Goal: Task Accomplishment & Management: Complete application form

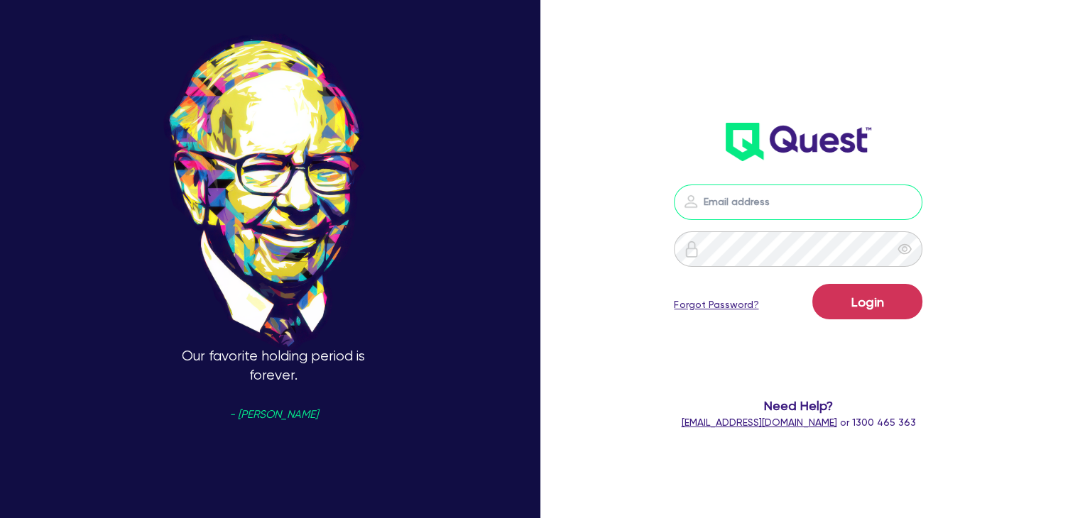
click at [761, 200] on input "email" at bounding box center [798, 202] width 248 height 35
type input "[PERSON_NAME][EMAIL_ADDRESS][DOMAIN_NAME]"
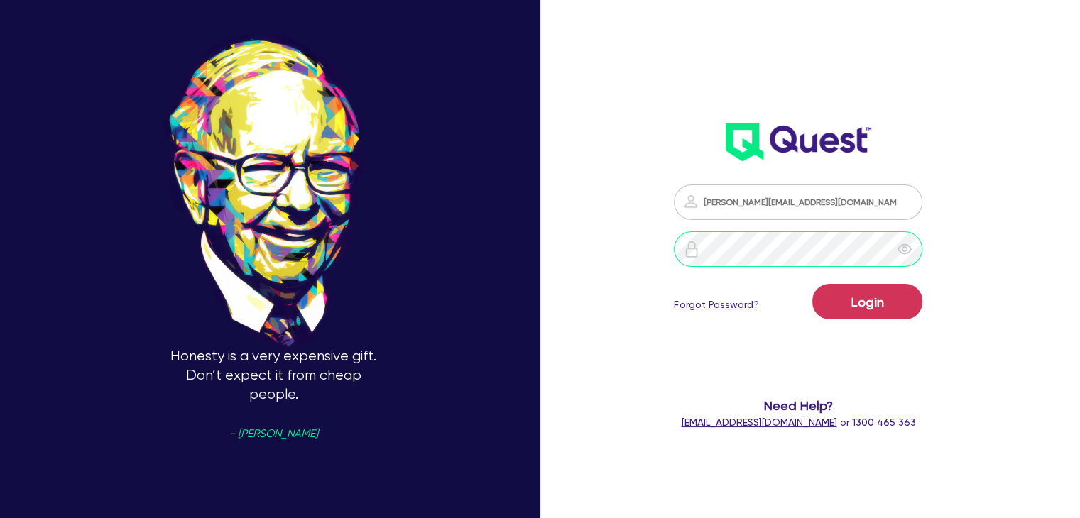
click at [812, 284] on button "Login" at bounding box center [867, 301] width 110 height 35
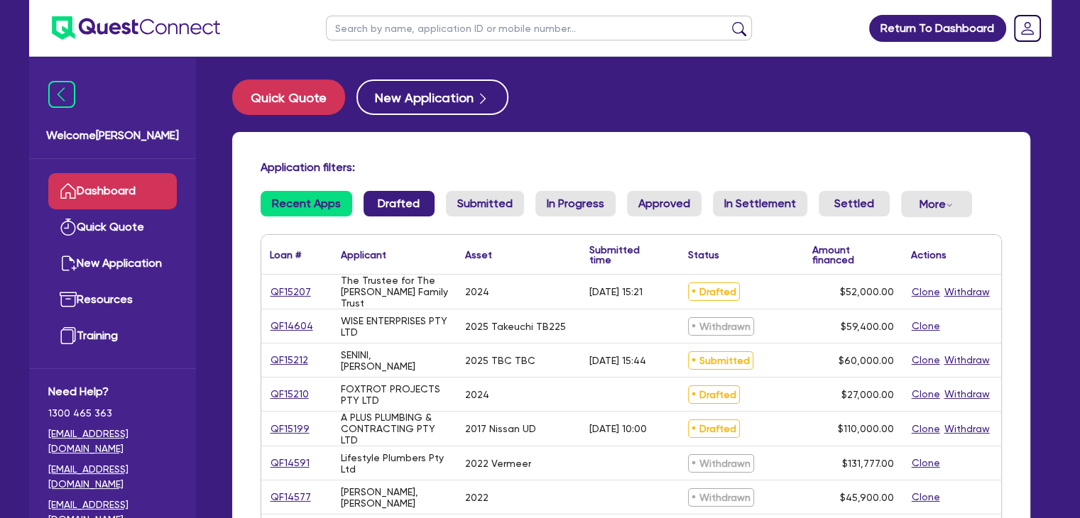
click at [386, 203] on link "Drafted" at bounding box center [398, 204] width 71 height 26
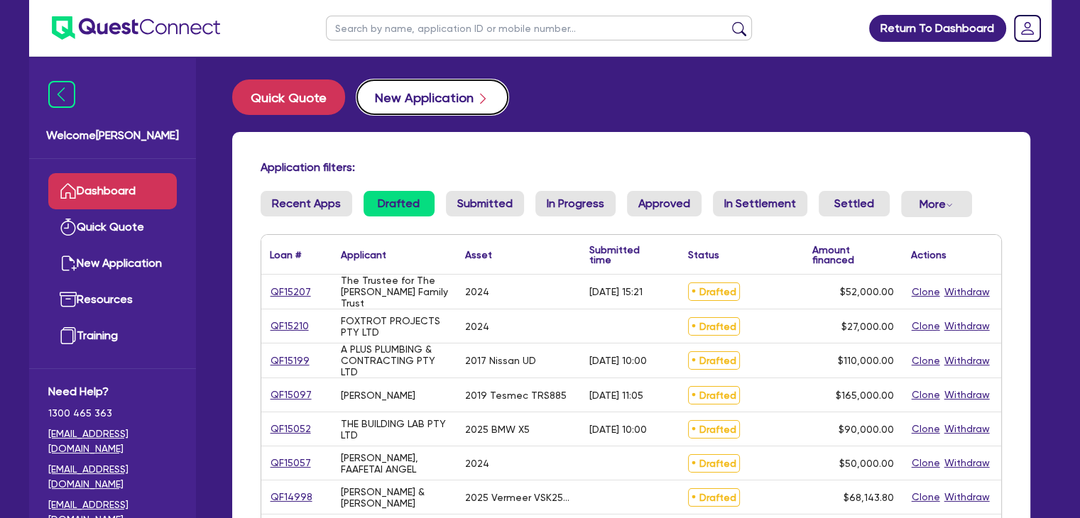
click at [383, 102] on button "New Application" at bounding box center [432, 97] width 152 height 35
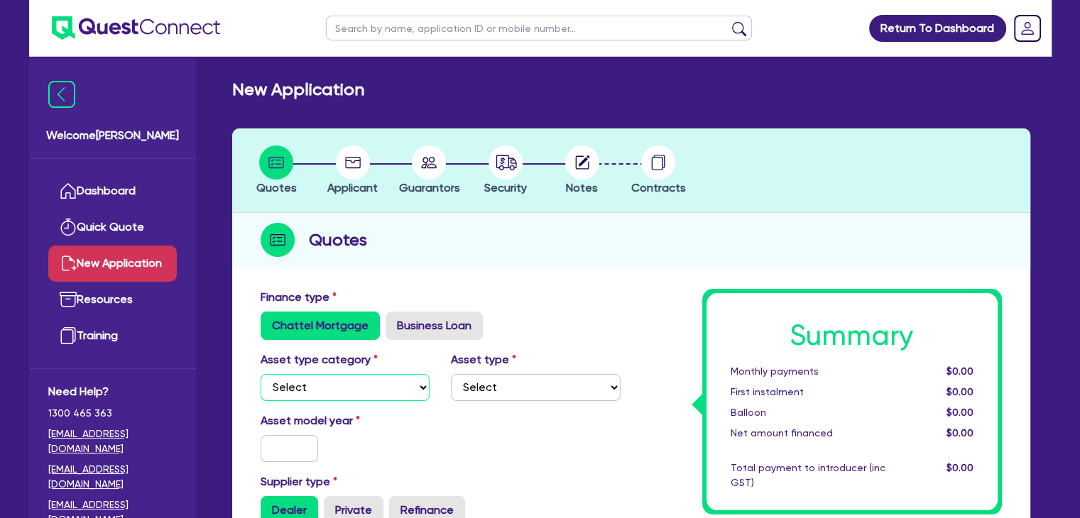
click at [321, 380] on select "Select Cars and light trucks Primary assets Secondary assets Tertiary assets" at bounding box center [346, 387] width 170 height 27
select select "PRIMARY_ASSETS"
click at [261, 374] on select "Select Cars and light trucks Primary assets Secondary assets Tertiary assets" at bounding box center [346, 387] width 170 height 27
click at [518, 390] on select "Select Heavy trucks over 4.5 tonne Trailers Bus and coaches Yellow goods and ex…" at bounding box center [536, 387] width 170 height 27
select select "YELLOW_GOODS_AND_EXCAVATORS"
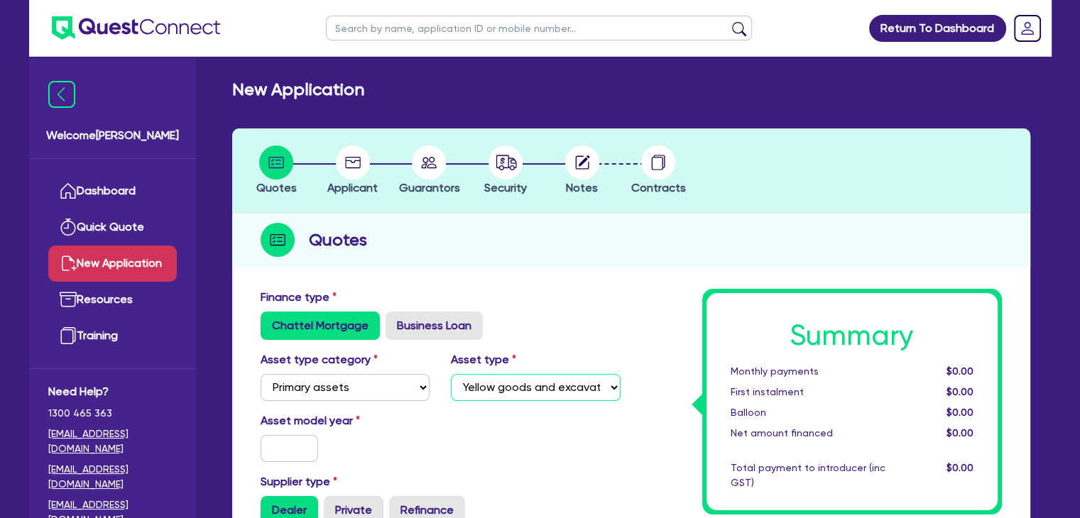
click at [451, 374] on select "Select Heavy trucks over 4.5 tonne Trailers Bus and coaches Yellow goods and ex…" at bounding box center [536, 387] width 170 height 27
click at [285, 451] on input "text" at bounding box center [290, 448] width 58 height 27
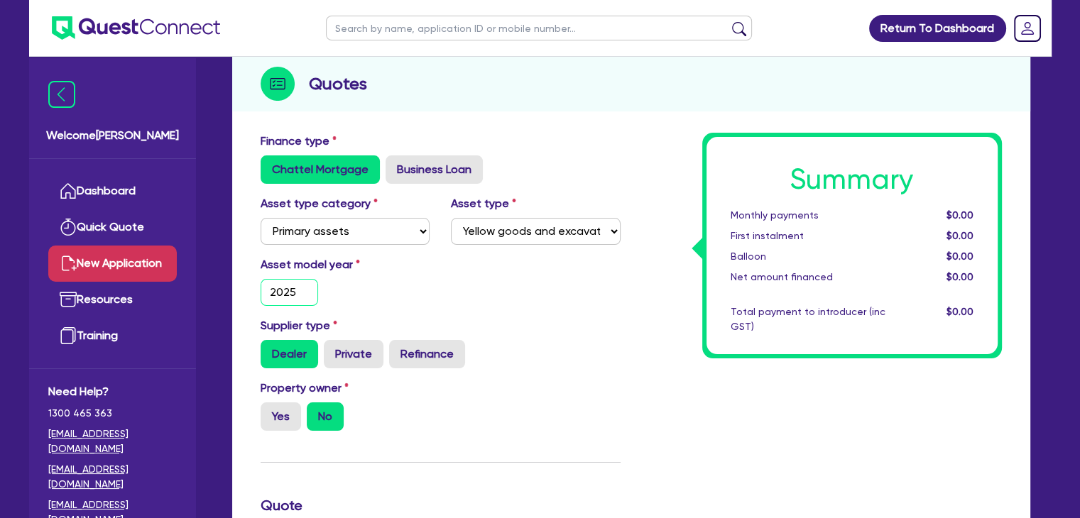
scroll to position [170, 0]
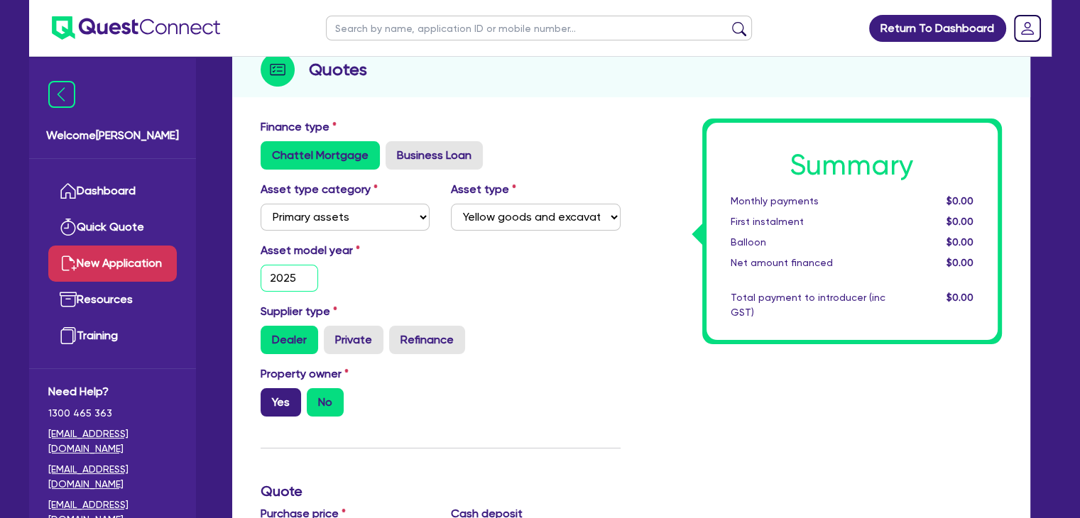
type input "2025"
click at [278, 407] on label "Yes" at bounding box center [281, 402] width 40 height 28
click at [270, 398] on input "Yes" at bounding box center [265, 392] width 9 height 9
radio input "true"
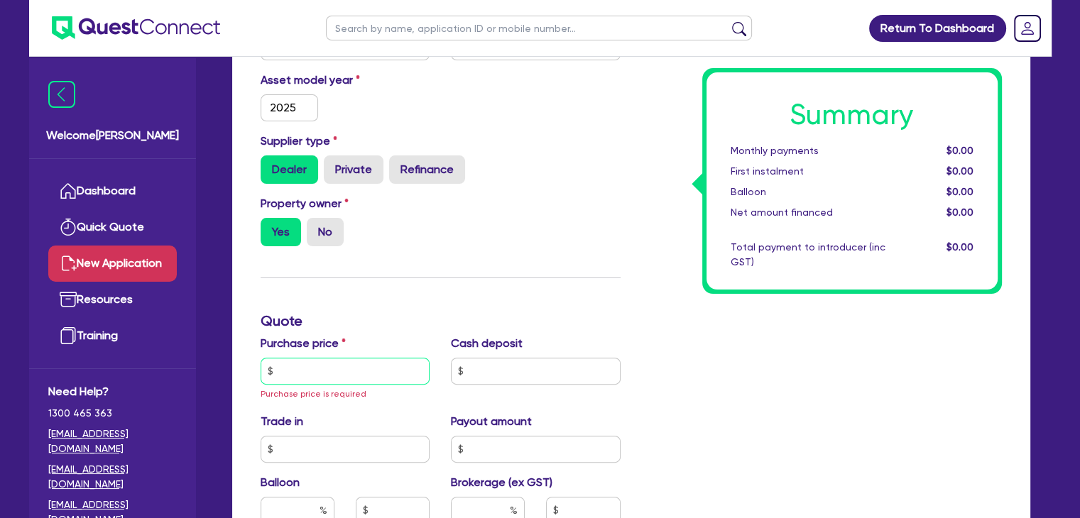
click at [287, 365] on input "text" at bounding box center [346, 371] width 170 height 27
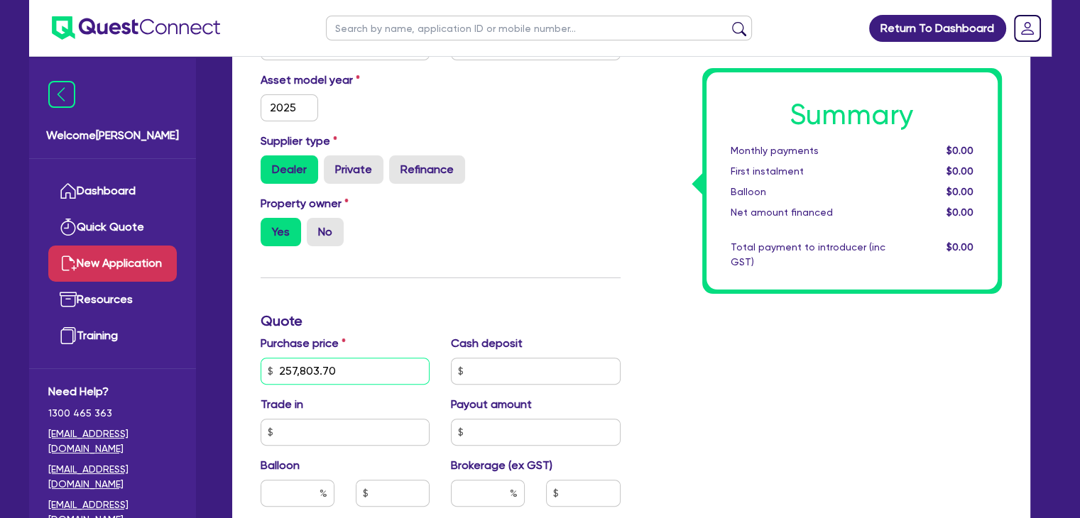
type input "257,803.70"
click at [395, 314] on h3 "Quote" at bounding box center [441, 320] width 360 height 17
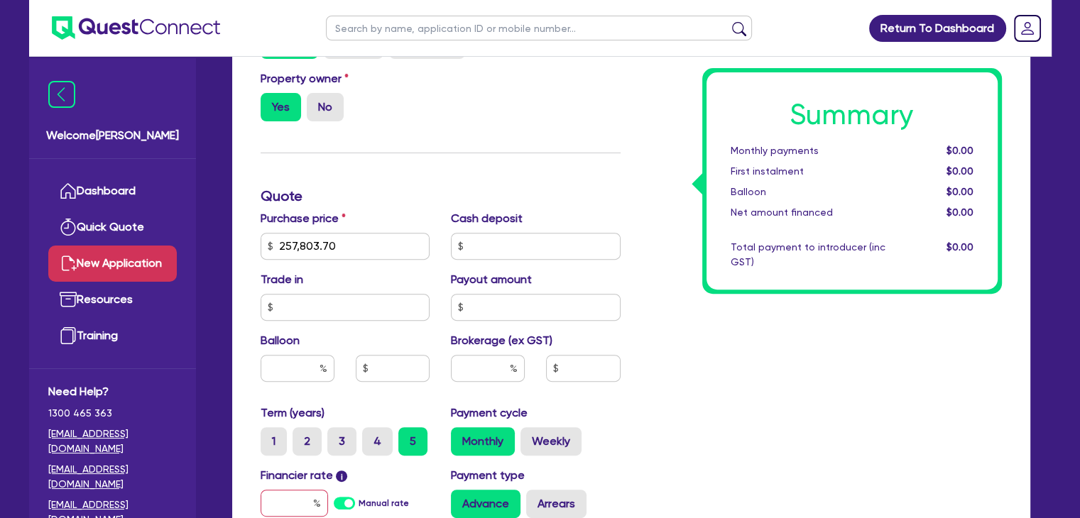
click at [515, 262] on div "Purchase price 257,803.70 Cash deposit Trade in Payout amount Balloon Brokerage…" at bounding box center [440, 307] width 381 height 194
click at [515, 253] on input "text" at bounding box center [536, 246] width 170 height 27
type input "2,500"
click at [680, 390] on div "Summary Monthly payments $0.00 First instalment $0.00 Balloon $0.00 Net amount …" at bounding box center [821, 245] width 381 height 845
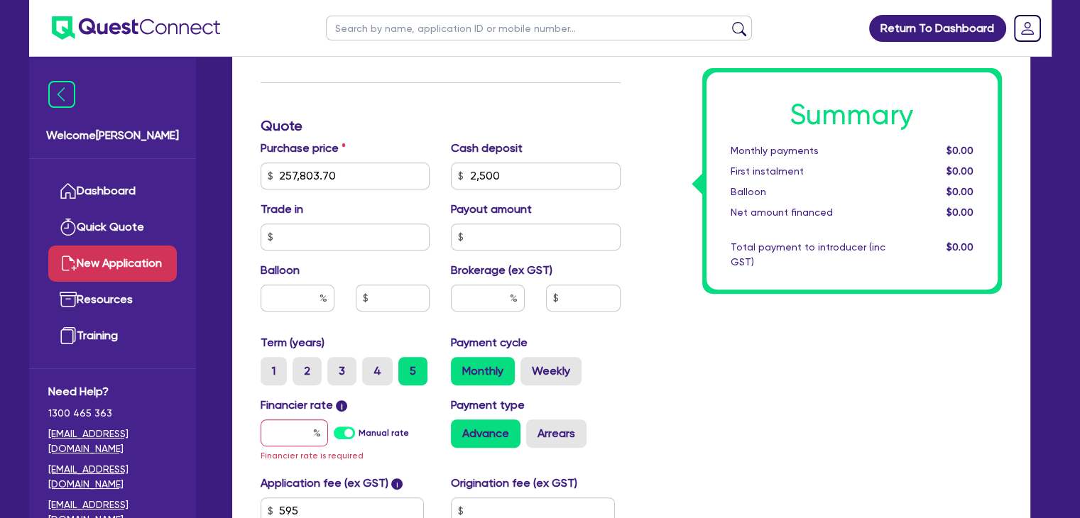
scroll to position [537, 0]
click at [473, 296] on input "text" at bounding box center [488, 297] width 74 height 27
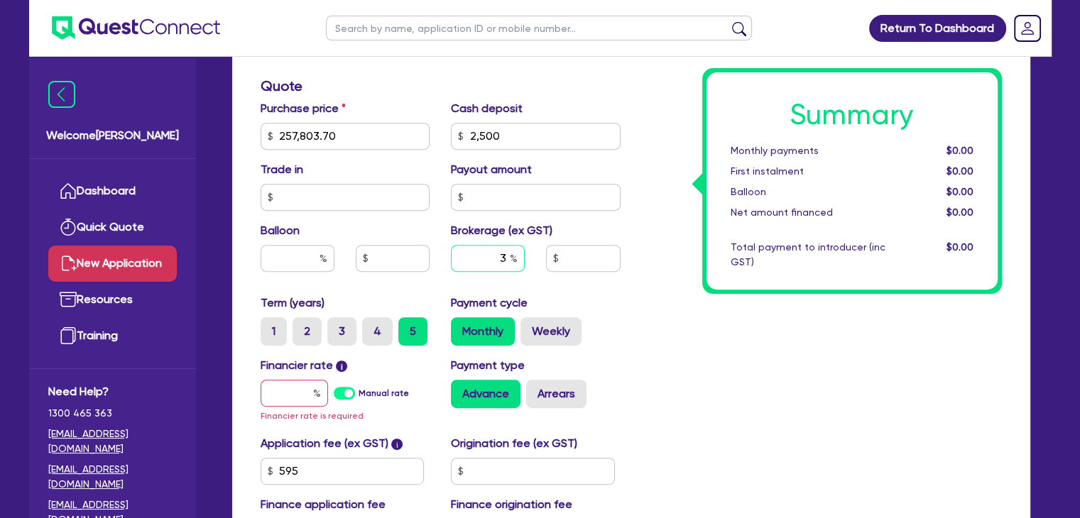
scroll to position [576, 0]
type input "3"
click at [287, 395] on input "text" at bounding box center [294, 392] width 67 height 27
type input "6"
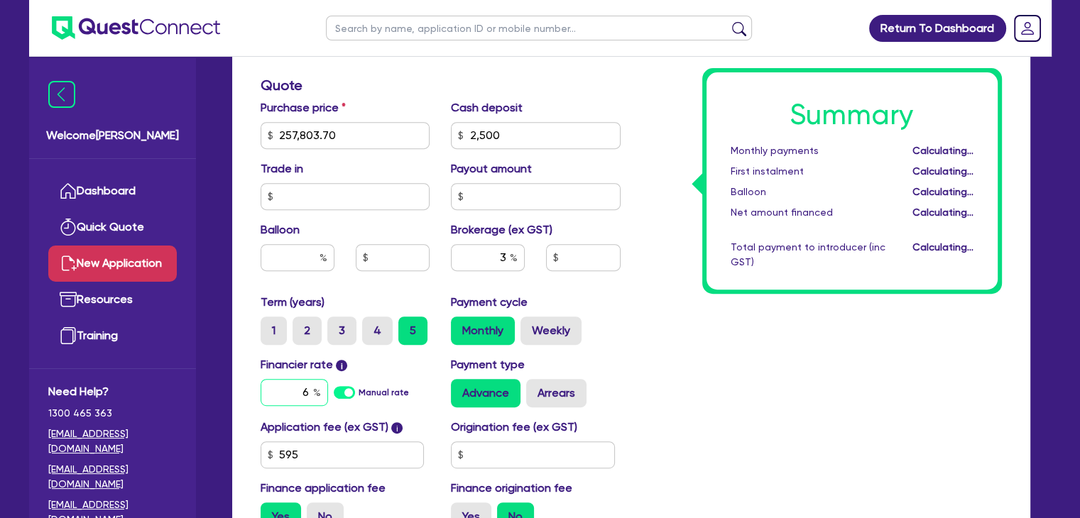
type input "7,678.75"
type input "6.69"
type input "7,678.75"
click at [504, 453] on input "text" at bounding box center [533, 455] width 164 height 27
type input "900"
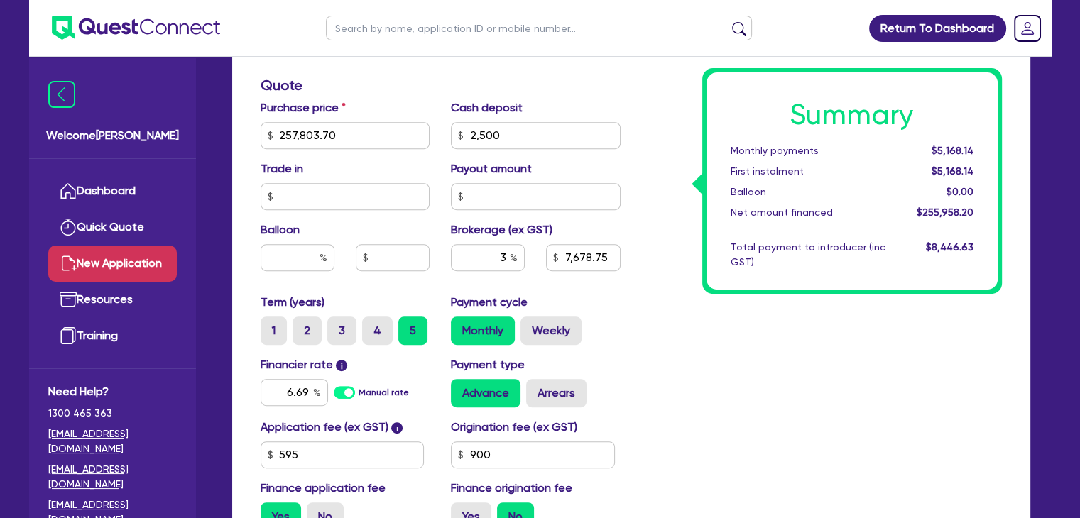
click at [747, 378] on div "Summary Monthly payments $5,168.14 First instalment $5,168.14 Balloon $0.00 Net…" at bounding box center [821, 128] width 381 height 830
type input "7,678.75"
click at [328, 508] on label "No" at bounding box center [325, 517] width 37 height 28
click at [316, 508] on input "No" at bounding box center [311, 507] width 9 height 9
radio input "true"
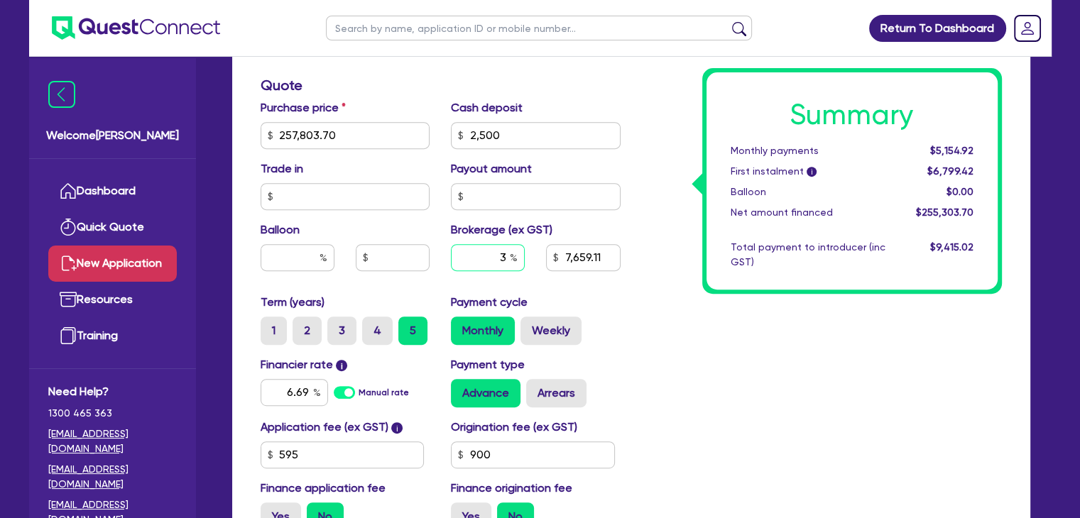
click at [513, 263] on div "3" at bounding box center [488, 257] width 74 height 27
type input "7,659.11"
type input "2"
click at [667, 341] on div "Summary Monthly payments Calculating... First instalment i Calculating... Ballo…" at bounding box center [821, 128] width 381 height 830
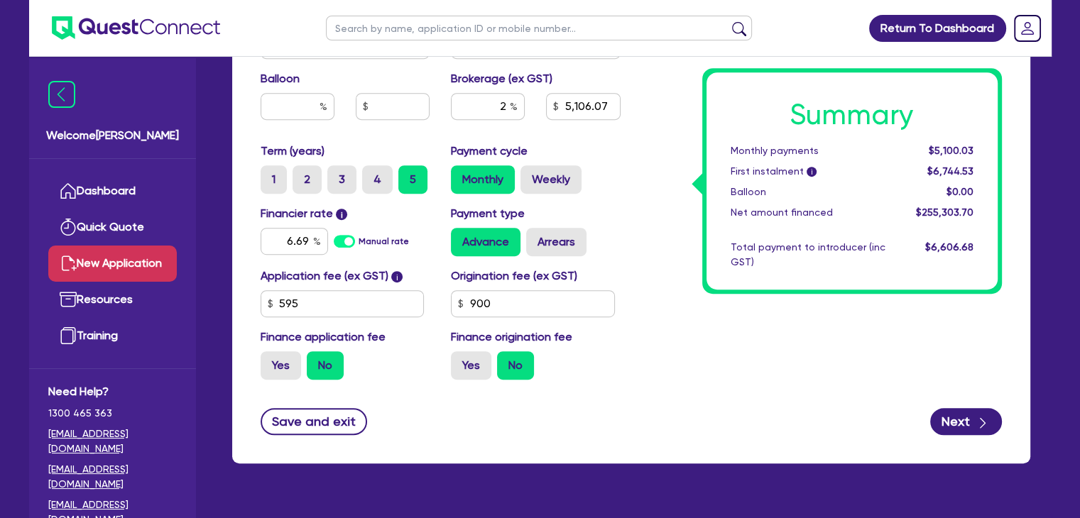
scroll to position [759, 0]
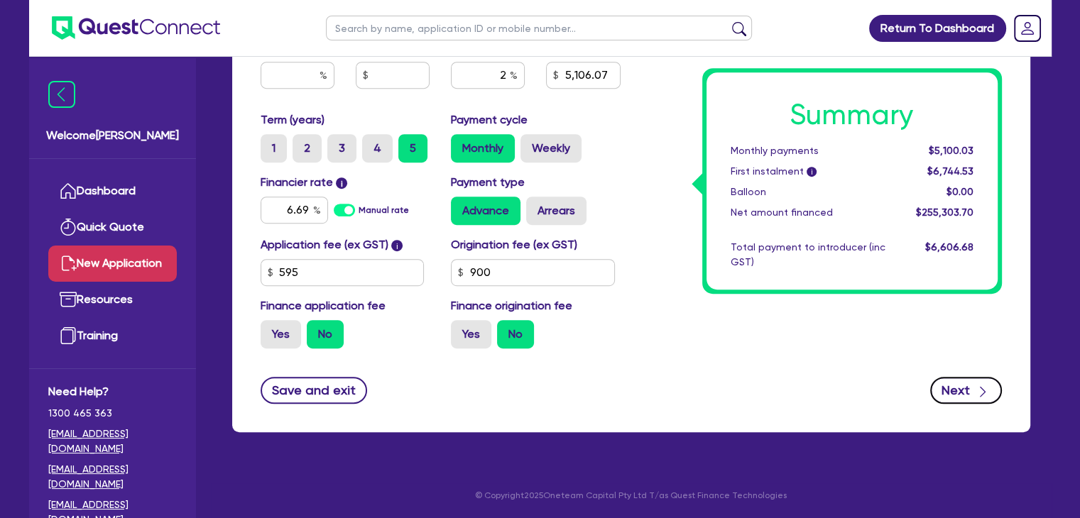
click at [953, 386] on button "Next" at bounding box center [966, 390] width 72 height 27
type input "5,106.07"
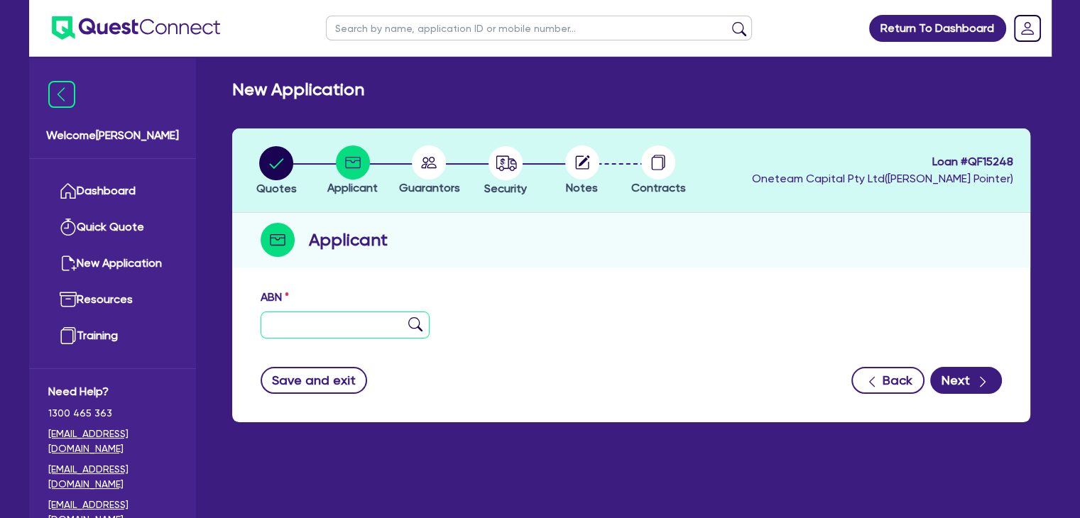
click at [340, 324] on input "text" at bounding box center [346, 325] width 170 height 27
paste input "89 669 361 577"
type input "89 669 361 577"
click at [411, 327] on img at bounding box center [415, 324] width 14 height 14
type input "B&J CIVIL PTY LTD"
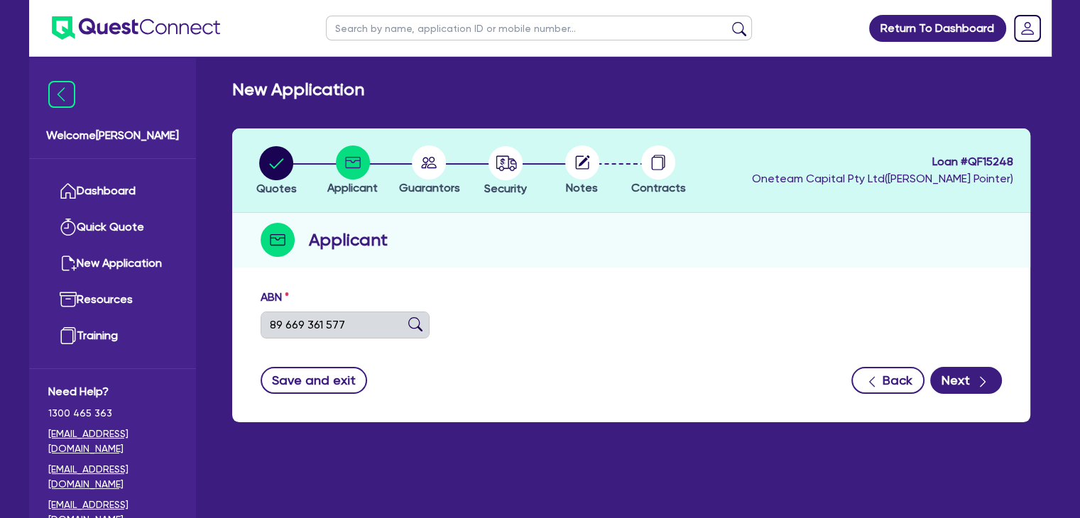
select select "COMPANY"
type input "[DATE]"
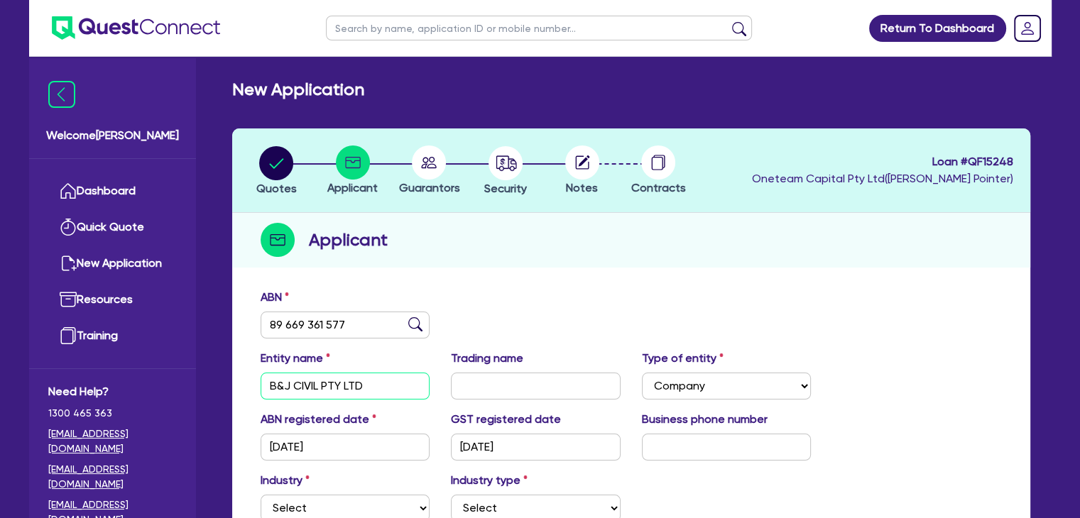
click at [366, 388] on input "B&J CIVIL PTY LTD" at bounding box center [346, 386] width 170 height 27
click at [502, 381] on input "text" at bounding box center [536, 386] width 170 height 27
paste input "B&J CIVIL PTY LTD"
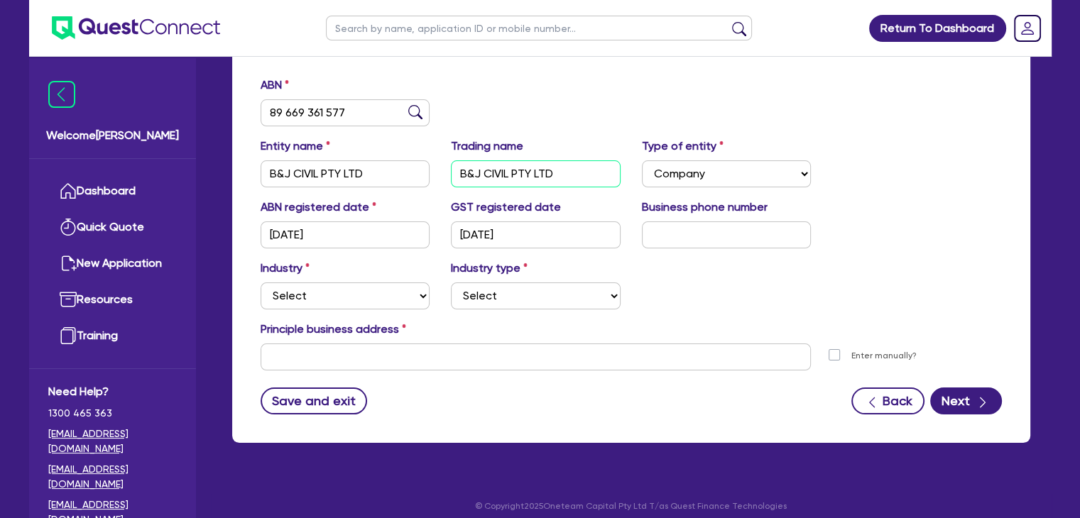
scroll to position [224, 0]
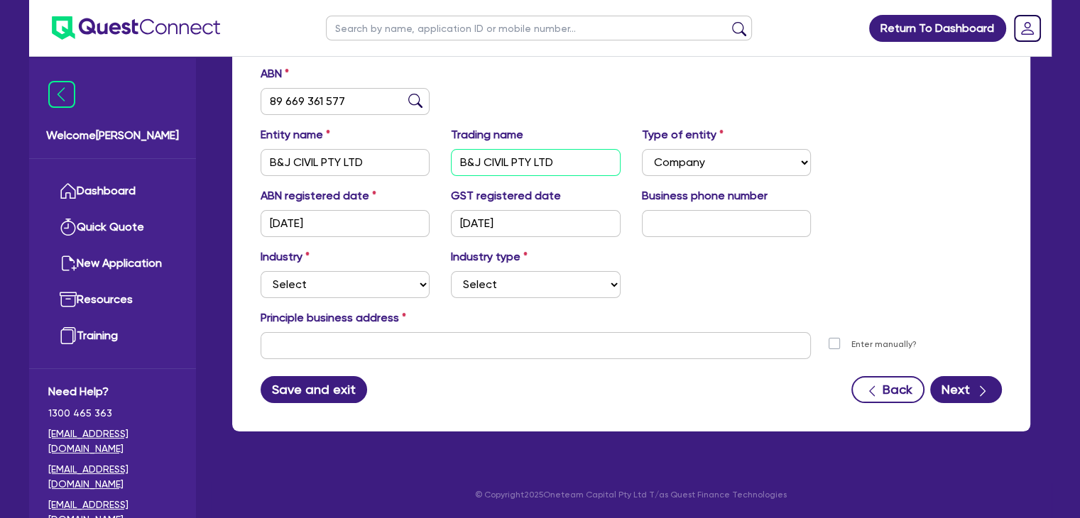
type input "B&J CIVIL PTY LTD"
click at [318, 389] on button "Save and exit" at bounding box center [314, 389] width 107 height 27
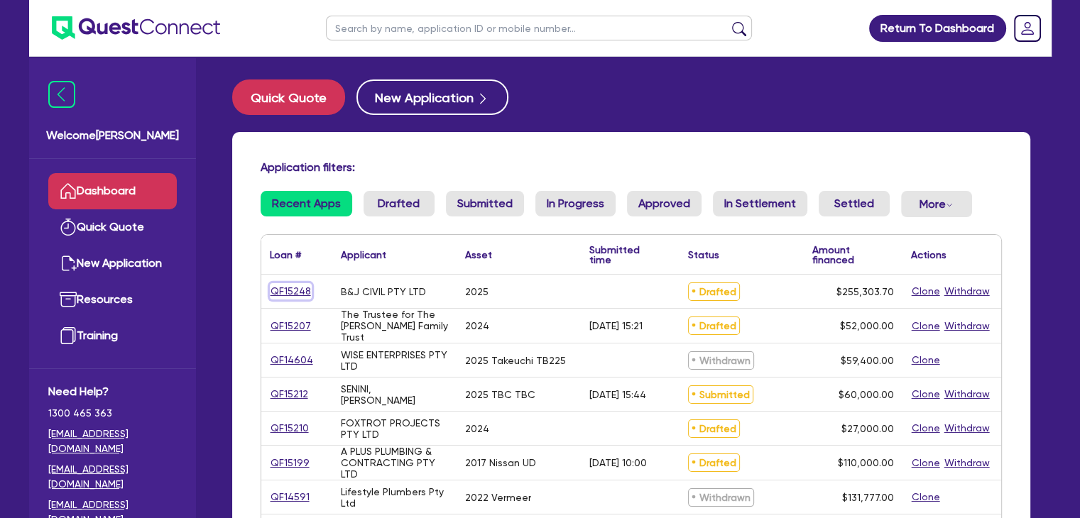
click at [292, 292] on link "QF15248" at bounding box center [291, 291] width 42 height 16
select select "PRIMARY_ASSETS"
select select "YELLOW_GOODS_AND_EXCAVATORS"
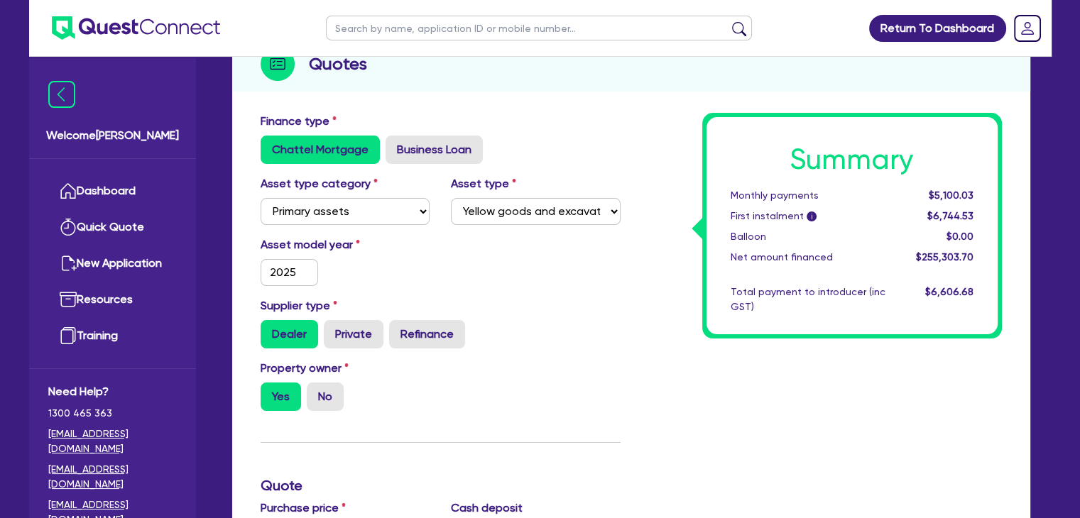
scroll to position [175, 0]
click at [295, 269] on input "2025" at bounding box center [290, 273] width 58 height 27
type input "2023"
type input "257,803.7"
type input "2,500"
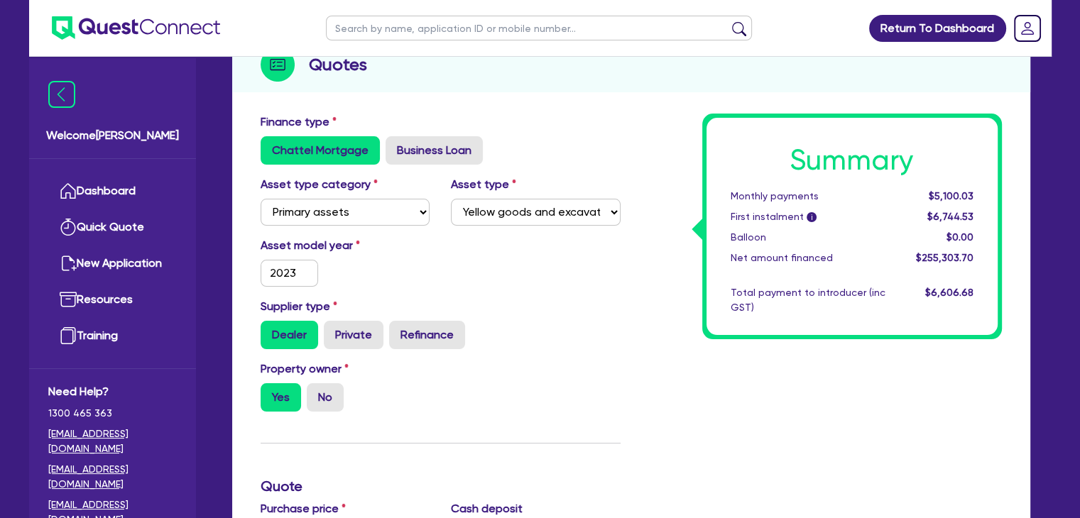
type input "5,106.07"
click at [380, 293] on div "Asset model year [DATE]" at bounding box center [440, 267] width 381 height 61
type input "257,803.7"
type input "2,500"
type input "5,106.07"
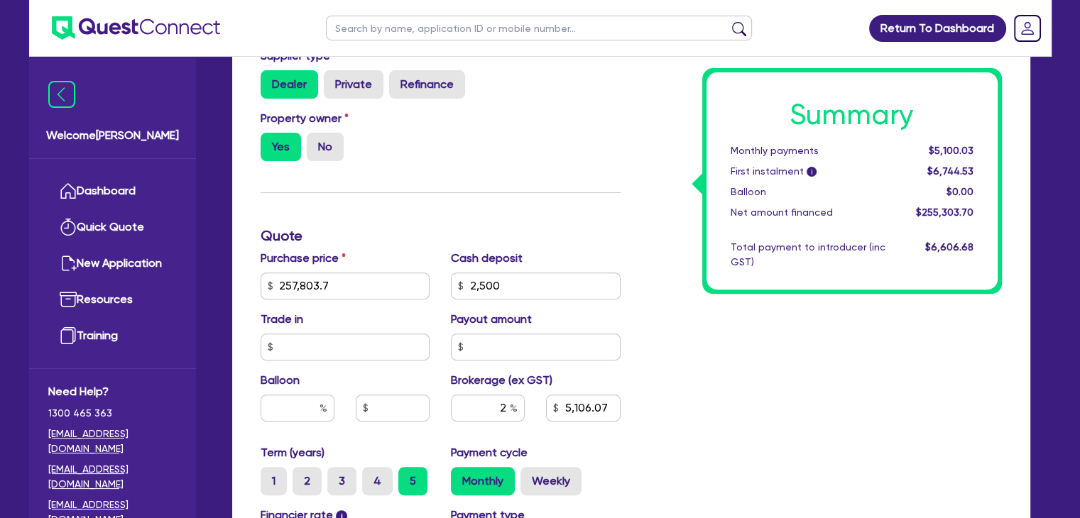
scroll to position [483, 0]
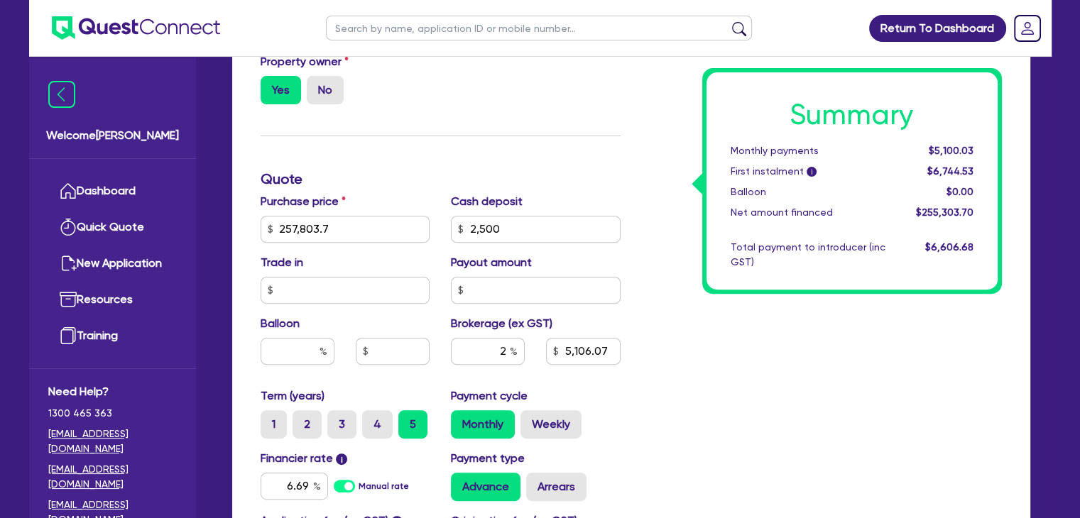
click at [916, 364] on div "Summary Monthly payments $5,100.03 First instalment i $6,744.53 Balloon $0.00 N…" at bounding box center [821, 221] width 381 height 830
click at [681, 461] on div "Summary Monthly payments $5,100.03 First instalment i $6,744.53 Balloon $0.00 N…" at bounding box center [821, 221] width 381 height 830
click at [557, 423] on label "Weekly" at bounding box center [550, 424] width 61 height 28
click at [530, 420] on input "Weekly" at bounding box center [524, 414] width 9 height 9
radio input "true"
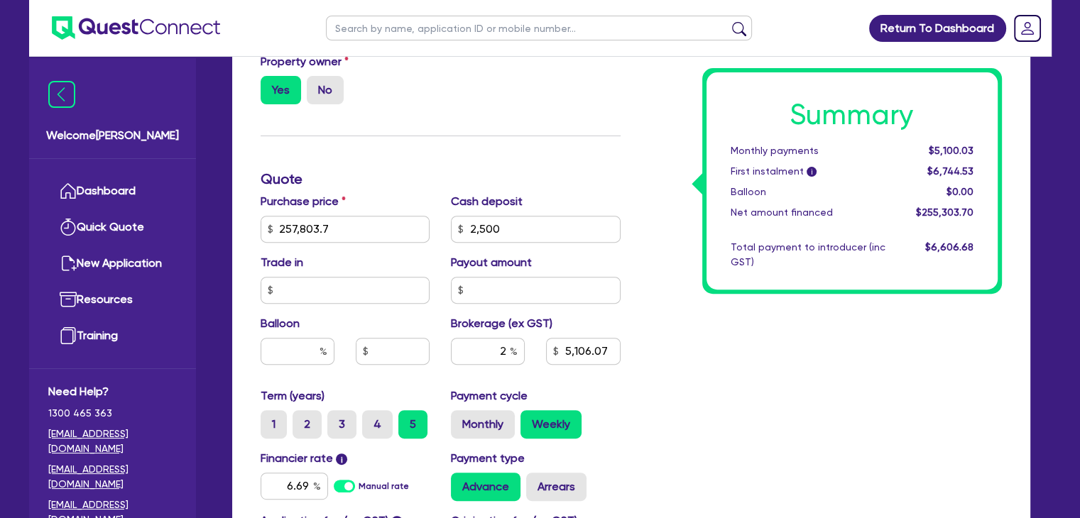
type input "257,803.7"
type input "2,500"
type input "5,106.07"
type input "257,803.7"
type input "2,500"
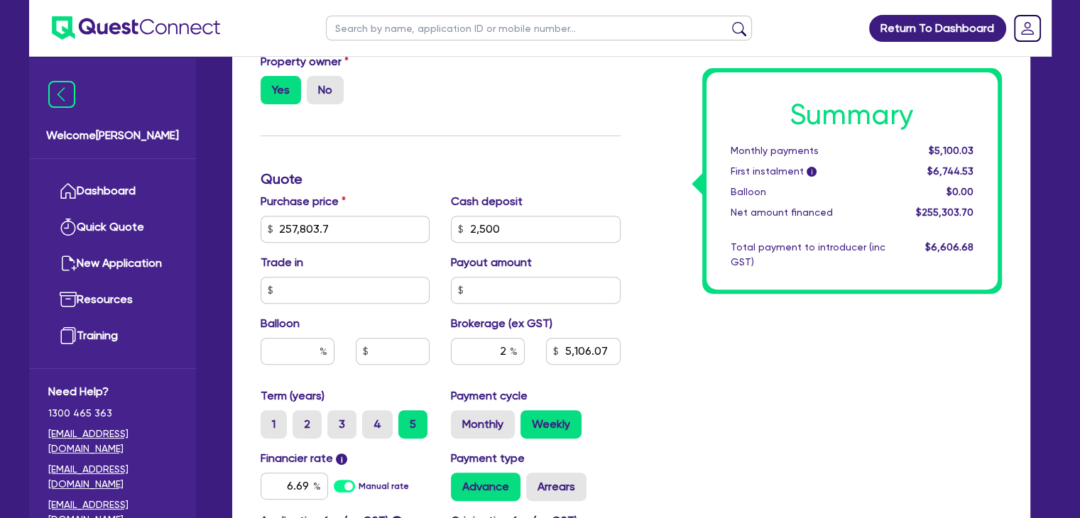
type input "5,106.07"
click at [946, 348] on div "Summary Weekly payments $1,179.85 First instalment i $2,824.35 Balloon $0.00 Ne…" at bounding box center [821, 221] width 381 height 830
click at [493, 412] on label "Monthly" at bounding box center [483, 424] width 64 height 28
click at [460, 412] on input "Monthly" at bounding box center [455, 414] width 9 height 9
radio input "true"
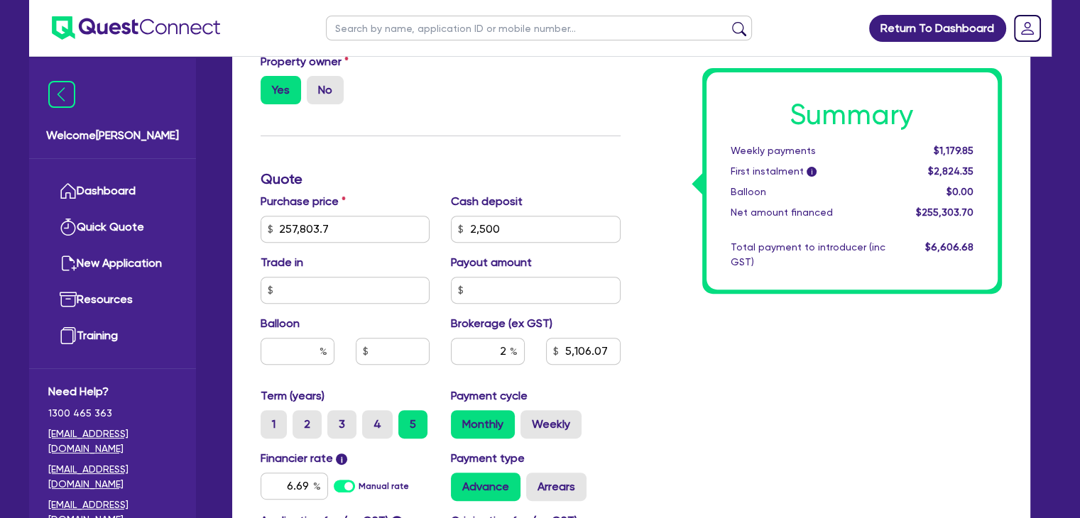
type input "257,803.7"
type input "2,500"
type input "5,106.07"
type input "257,803.7"
type input "2,500"
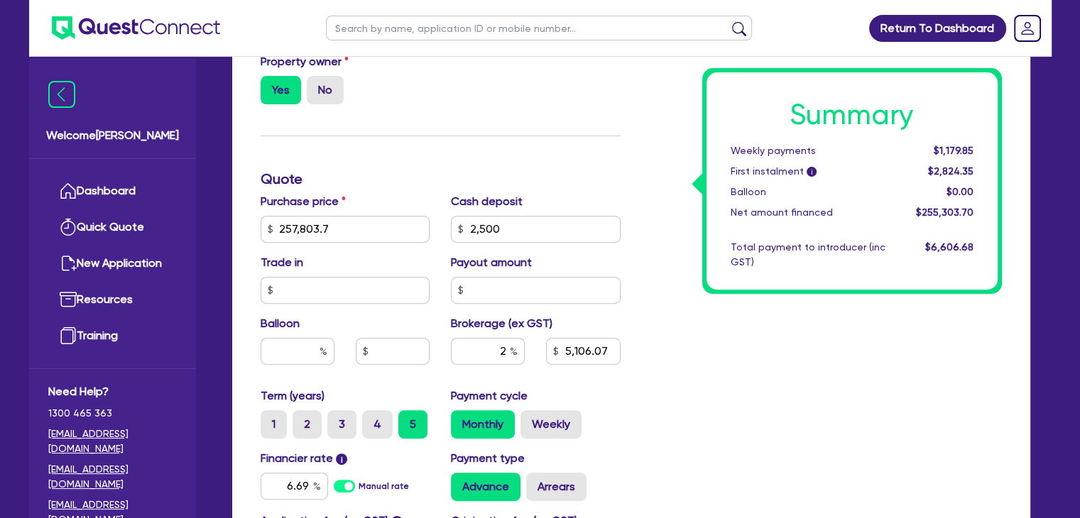
type input "5,106.07"
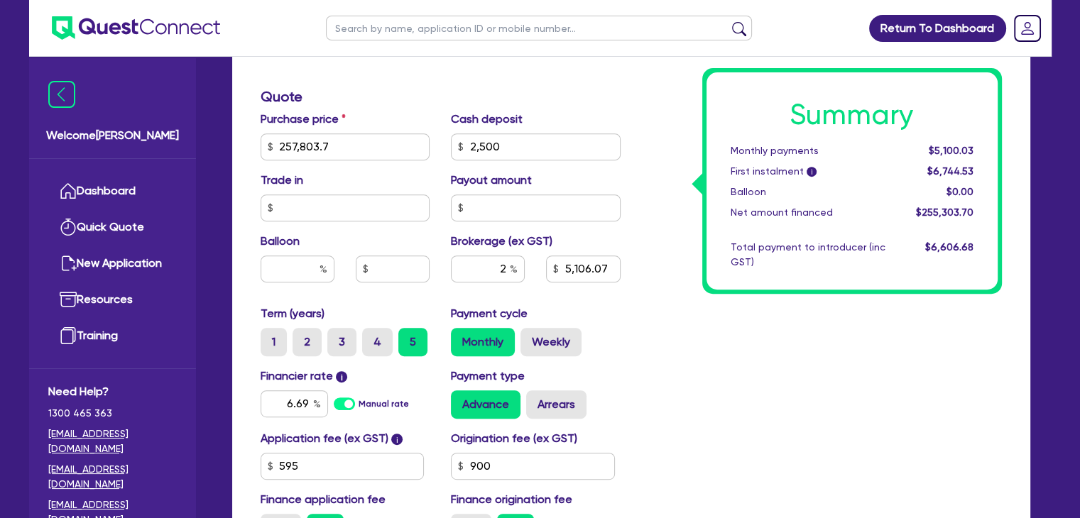
scroll to position [576, 0]
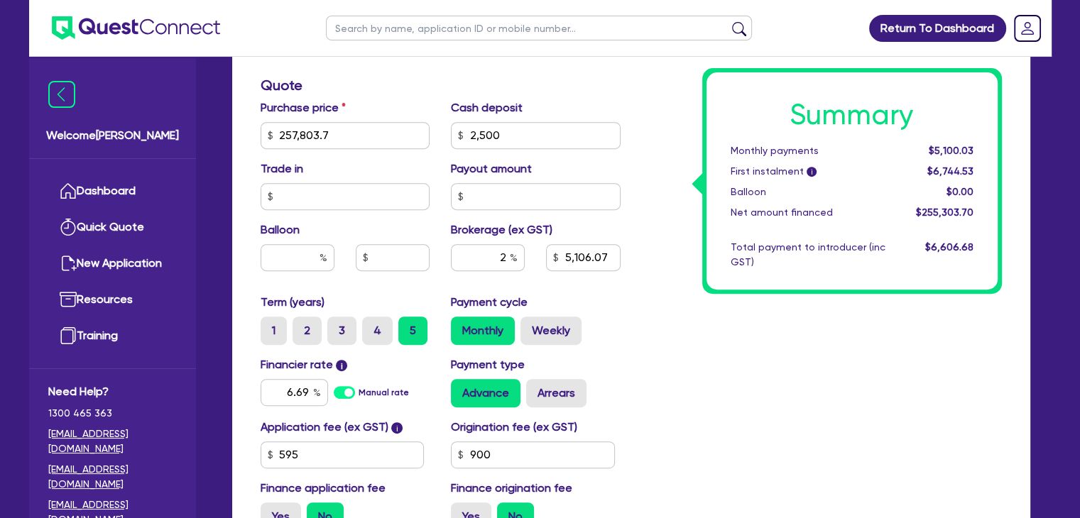
click at [676, 467] on div "Summary Monthly payments $5,100.03 First instalment i $6,744.53 Balloon $0.00 N…" at bounding box center [821, 128] width 381 height 830
click at [291, 248] on input "text" at bounding box center [298, 257] width 74 height 27
type input "30"
type input "257,803.7"
type input "2,500"
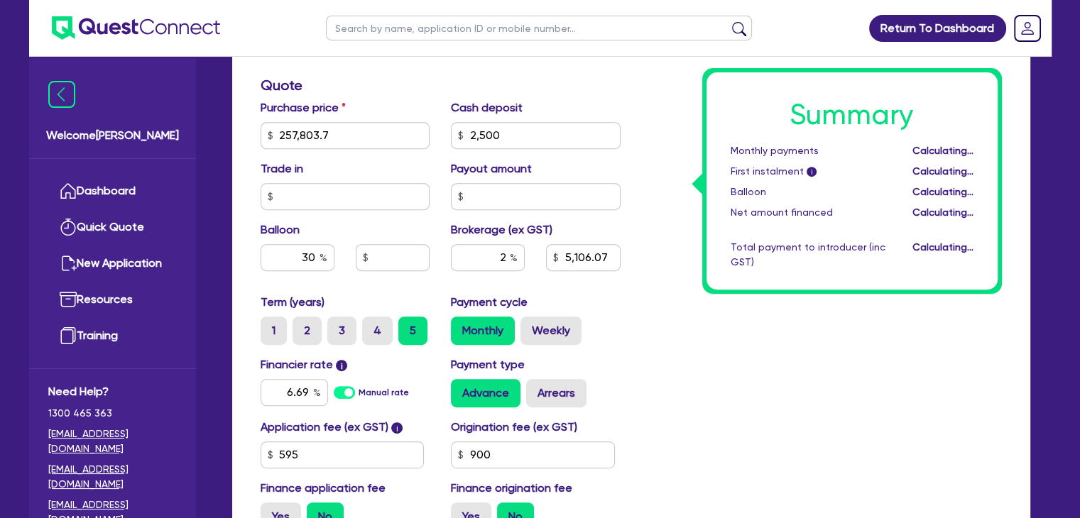
type input "5,106.07"
click at [664, 366] on div "Summary Monthly payments Calculating... First instalment i Calculating... Ballo…" at bounding box center [821, 128] width 381 height 830
type input "257,803.7"
type input "2,500"
type input "77,341.11"
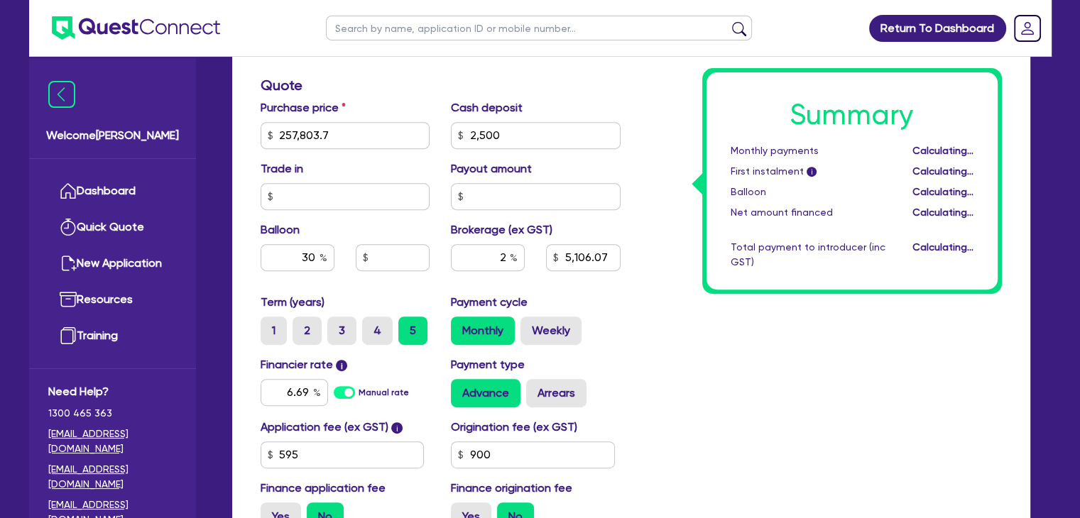
type input "5,106.07"
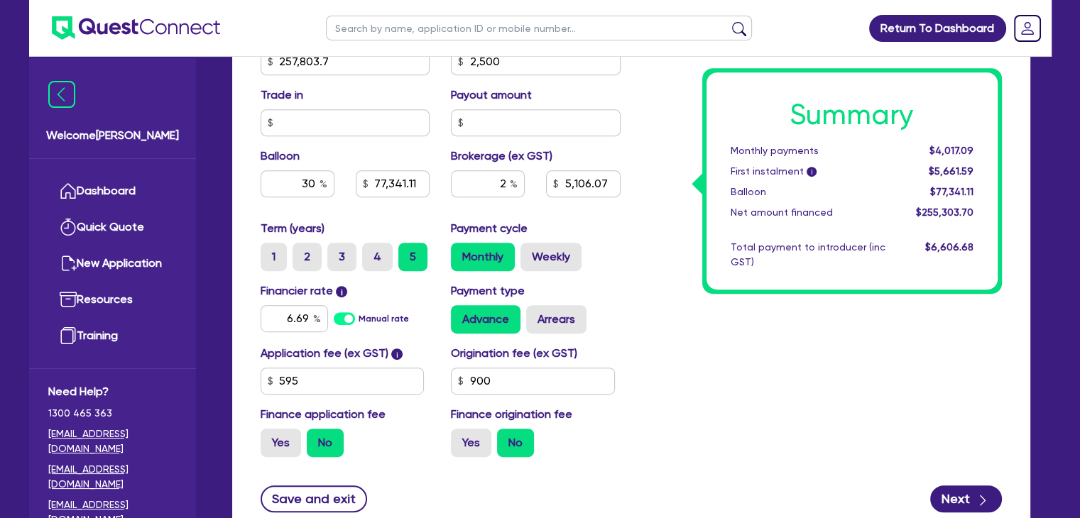
scroll to position [650, 0]
click at [568, 262] on label "Weekly" at bounding box center [550, 257] width 61 height 28
click at [530, 252] on input "Weekly" at bounding box center [524, 247] width 9 height 9
radio input "true"
type input "257,803.7"
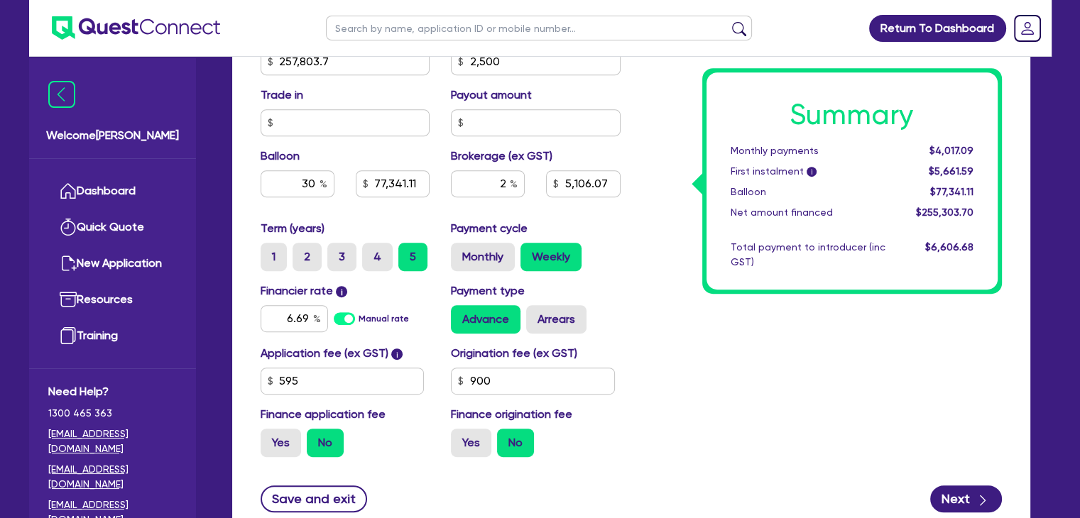
type input "2,500"
type input "77,341.11"
type input "5,106.07"
type input "257,803.7"
type input "2,500"
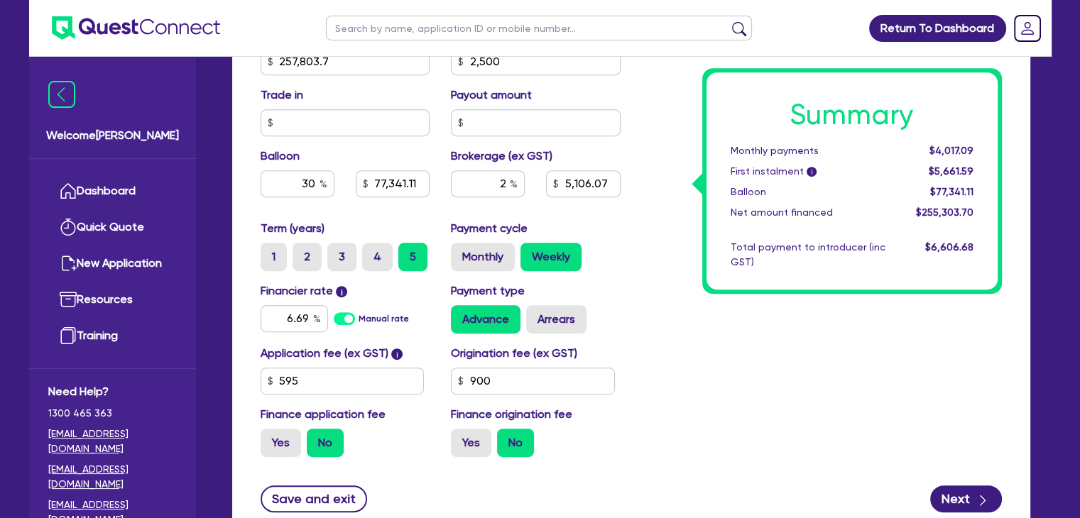
type input "77,341.11"
type input "5,106.07"
click at [625, 498] on div "Save and exit Next" at bounding box center [631, 499] width 762 height 27
click at [483, 253] on label "Monthly" at bounding box center [483, 257] width 64 height 28
click at [460, 252] on input "Monthly" at bounding box center [455, 247] width 9 height 9
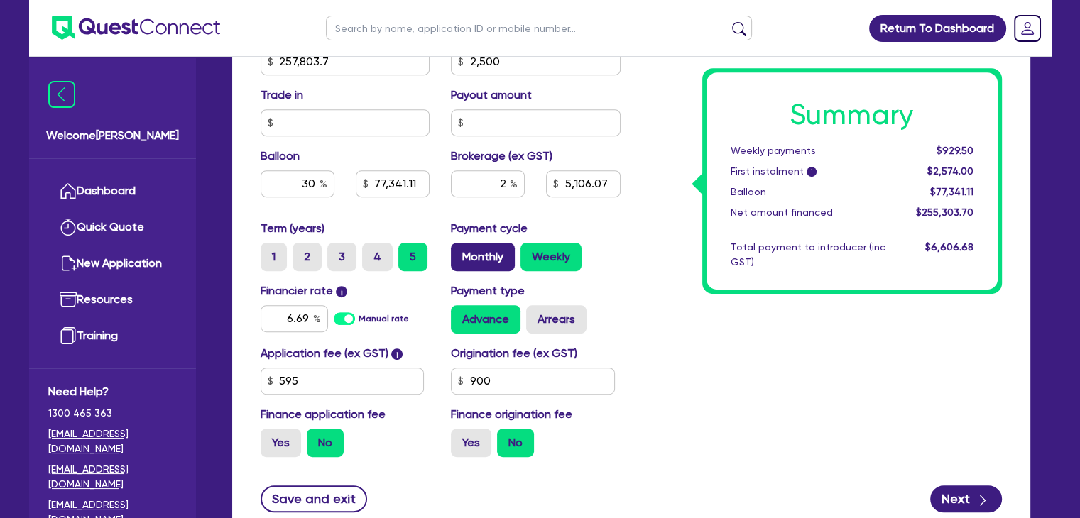
radio input "true"
type input "257,803.7"
type input "2,500"
type input "77,341.11"
type input "5,106.07"
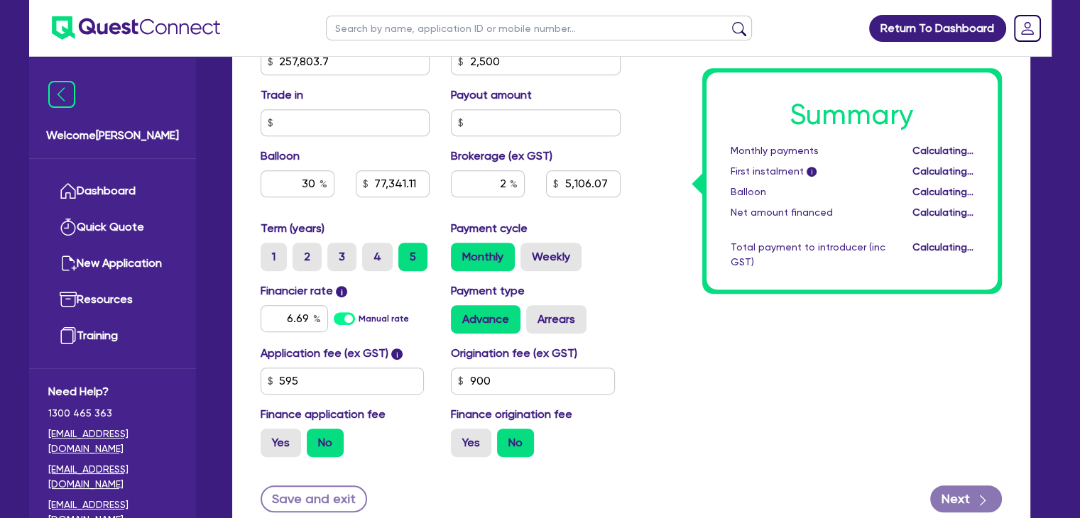
type input "257,803.7"
type input "2,500"
type input "77,341.11"
type input "5,106.07"
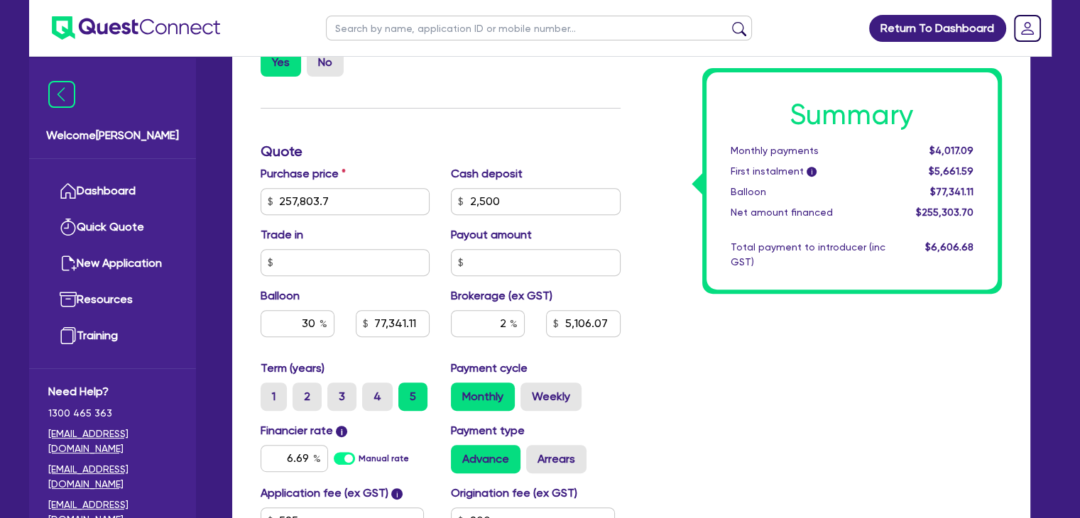
scroll to position [759, 0]
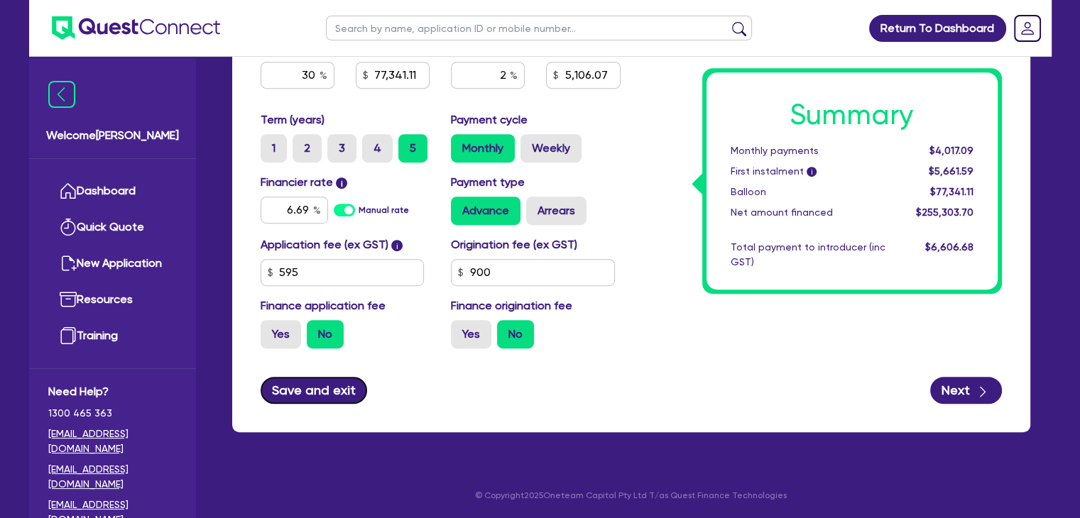
click at [321, 384] on button "Save and exit" at bounding box center [314, 390] width 107 height 27
type input "257,803.7"
type input "2,500"
type input "77,341.11"
type input "5,106.07"
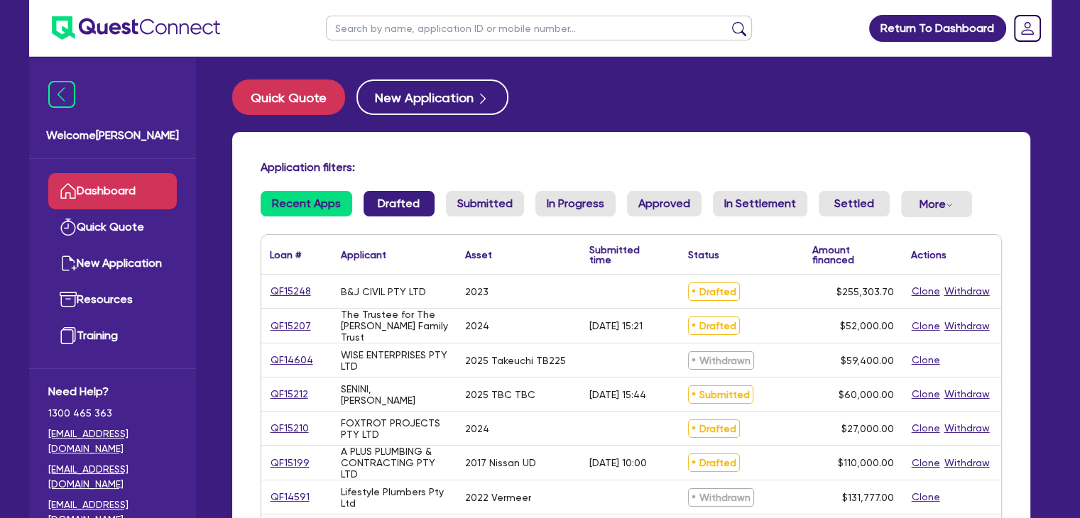
click at [405, 196] on link "Drafted" at bounding box center [398, 204] width 71 height 26
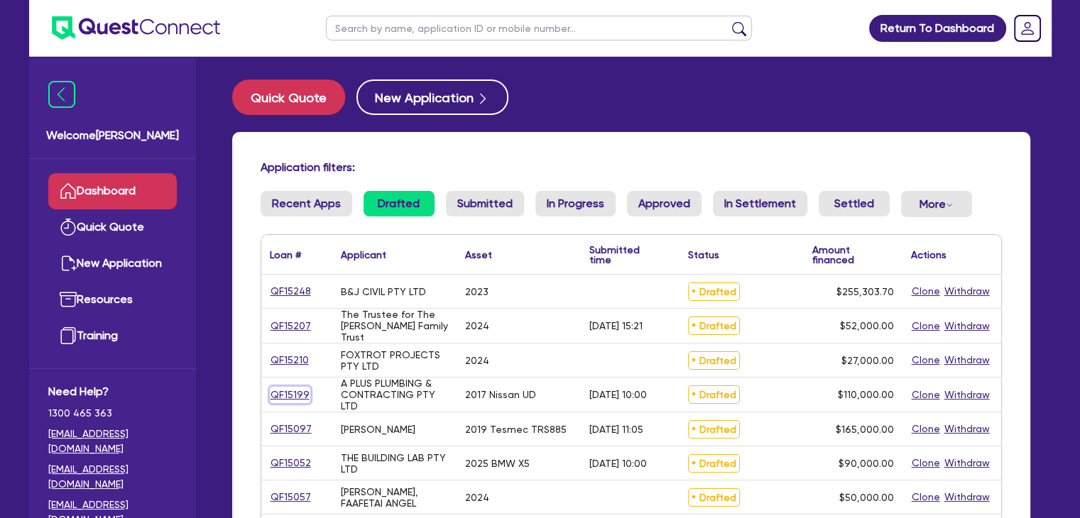
click at [292, 394] on link "QF15199" at bounding box center [290, 395] width 40 height 16
select select "PRIMARY_ASSETS"
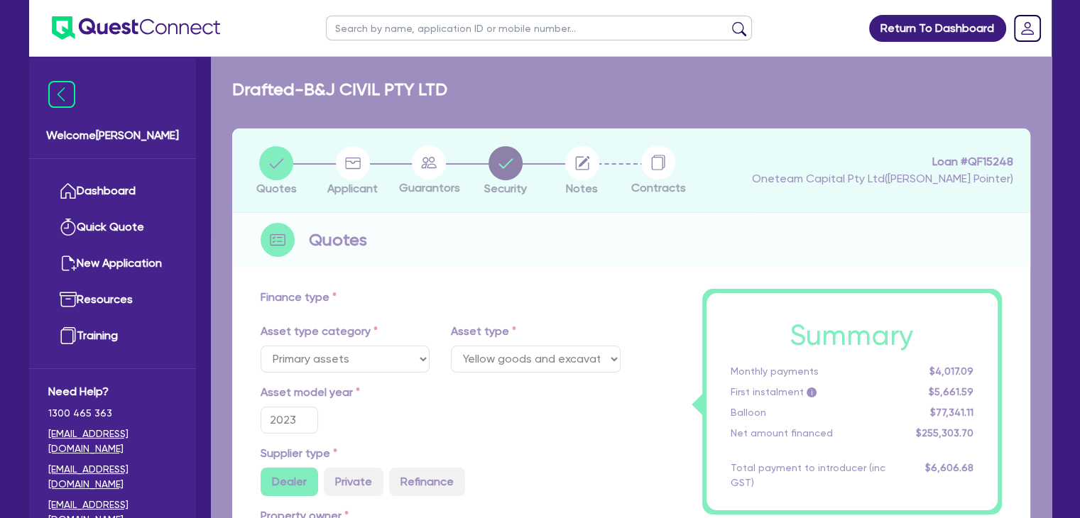
select select "HEAVY_TRUCKS"
type input "2017"
radio input "false"
radio input "true"
type input "120,000"
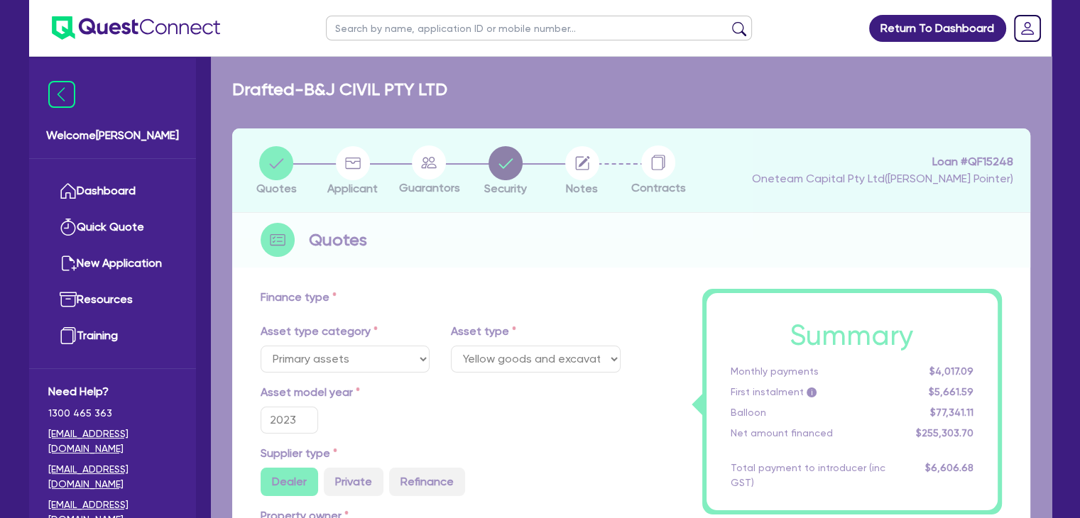
type input "10,000"
type input "4"
type input "4,400"
type input "9.75"
type input "1,200"
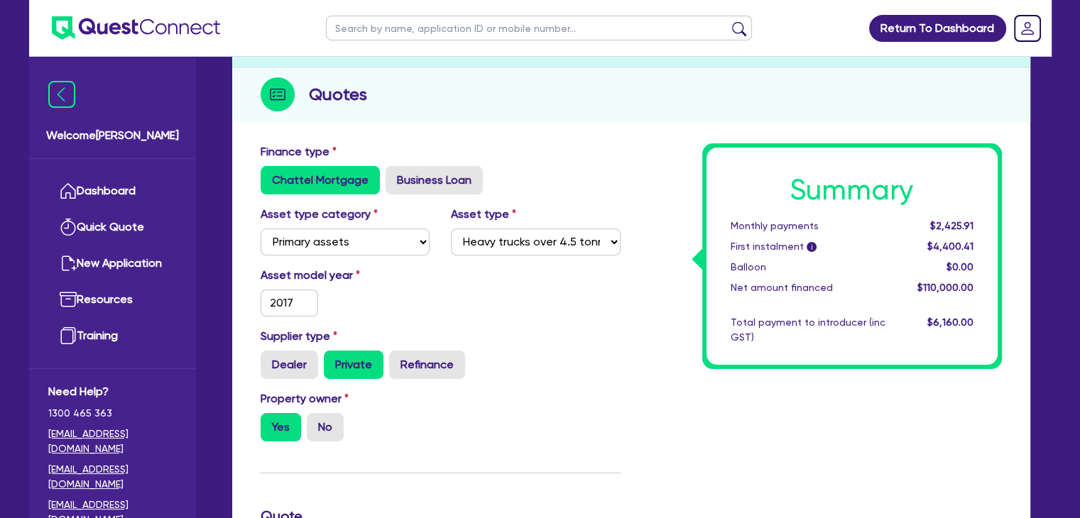
scroll to position [11, 0]
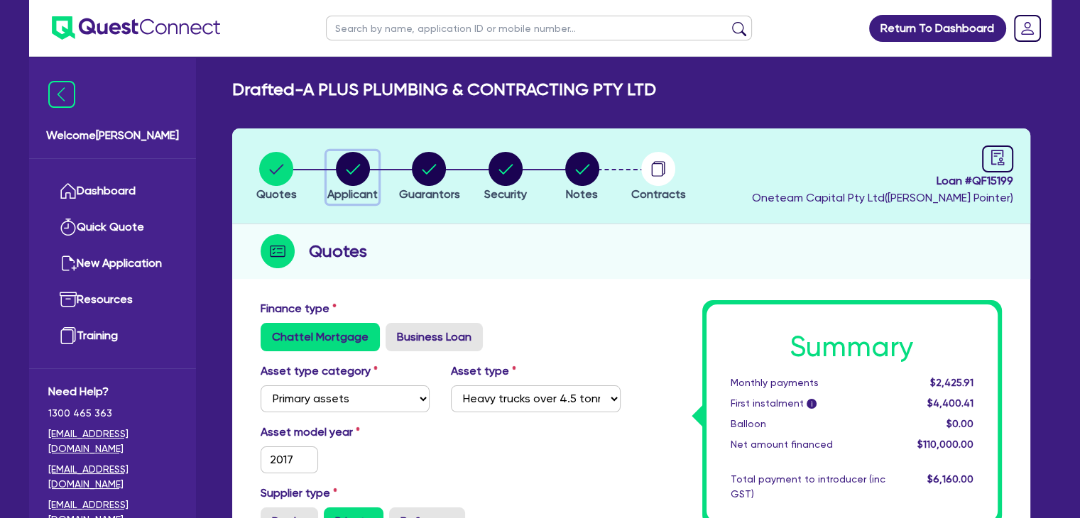
click at [349, 176] on circle "button" at bounding box center [353, 169] width 34 height 34
select select "COMPANY"
select select "BUILDING_CONSTRUCTION"
select select "TRADES_SERVICES_CONSUMERS"
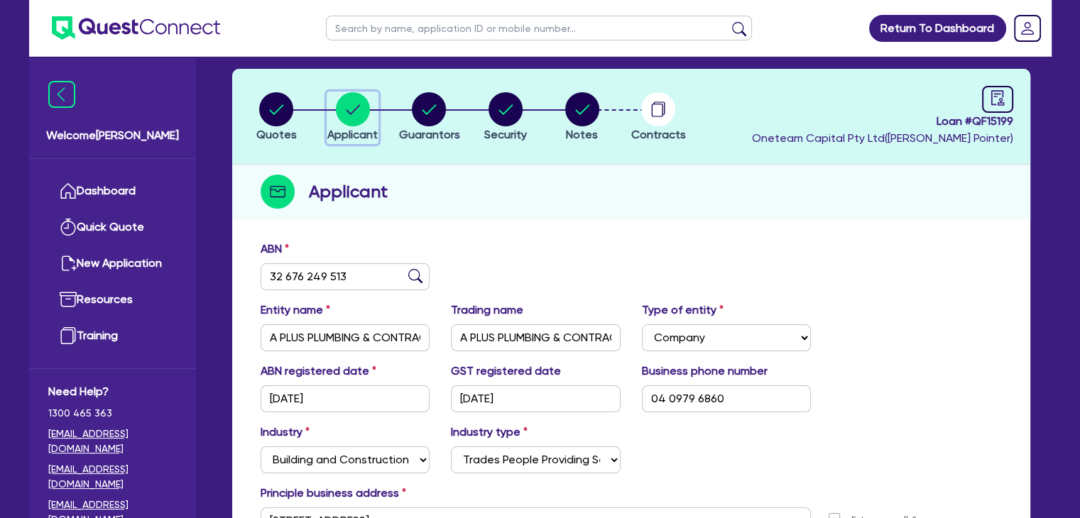
scroll to position [43, 0]
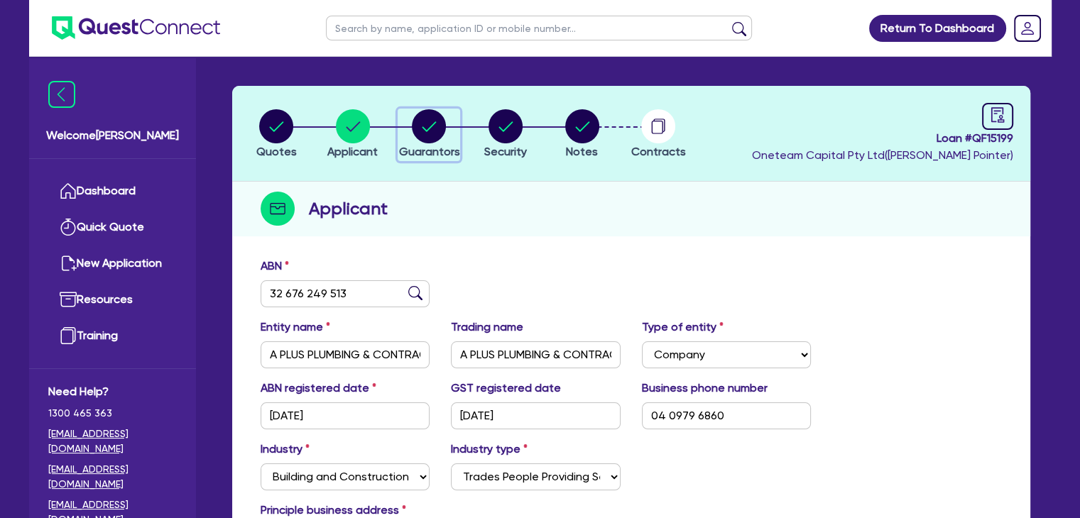
click at [423, 124] on circle "button" at bounding box center [429, 126] width 34 height 34
select select "MR"
select select "QLD"
select select "MARRIED"
select select "MRS"
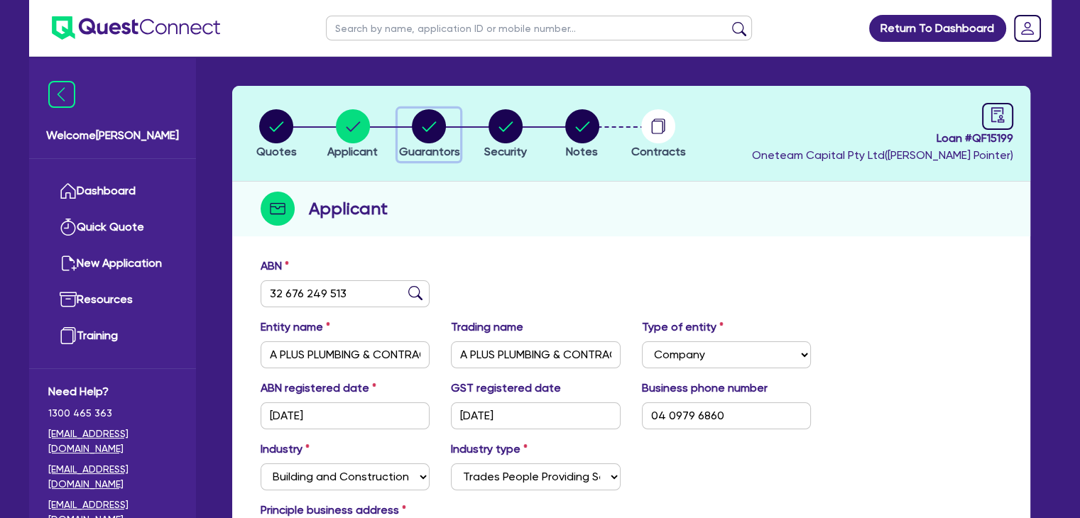
select select "QLD"
select select "MARRIED"
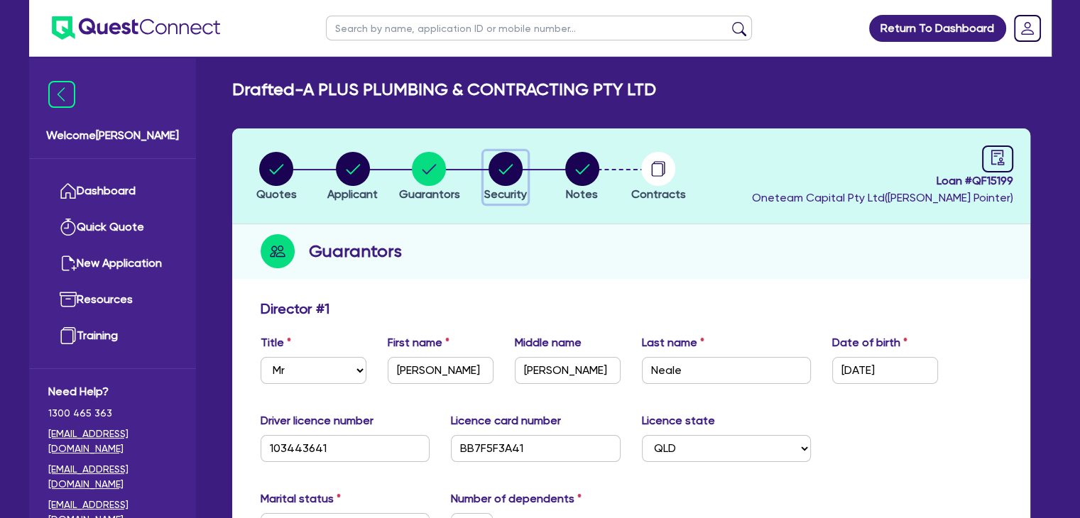
click at [502, 180] on circle "button" at bounding box center [505, 169] width 34 height 34
select select "PRIMARY_ASSETS"
select select "HEAVY_TRUCKS"
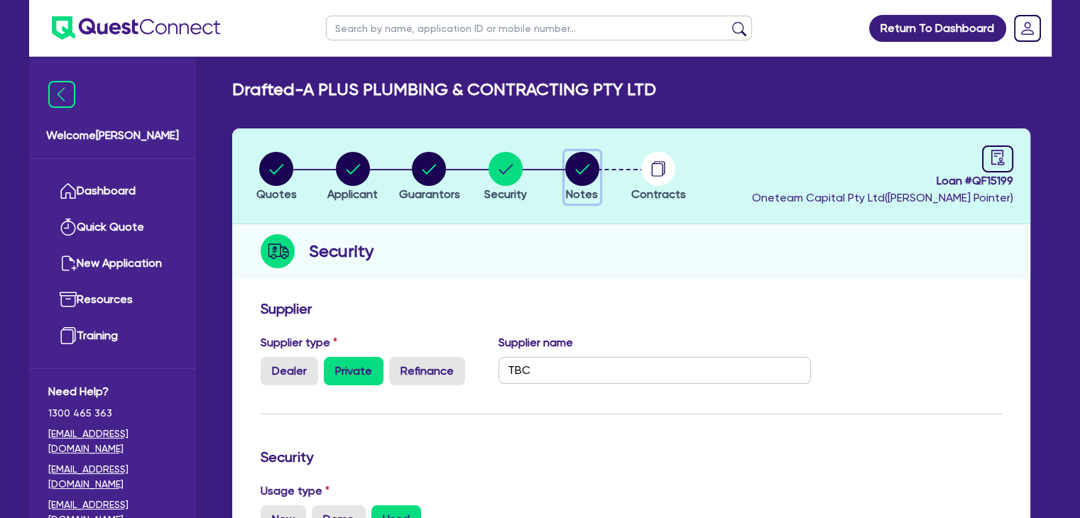
click at [582, 173] on circle "button" at bounding box center [582, 169] width 34 height 34
select select "Other"
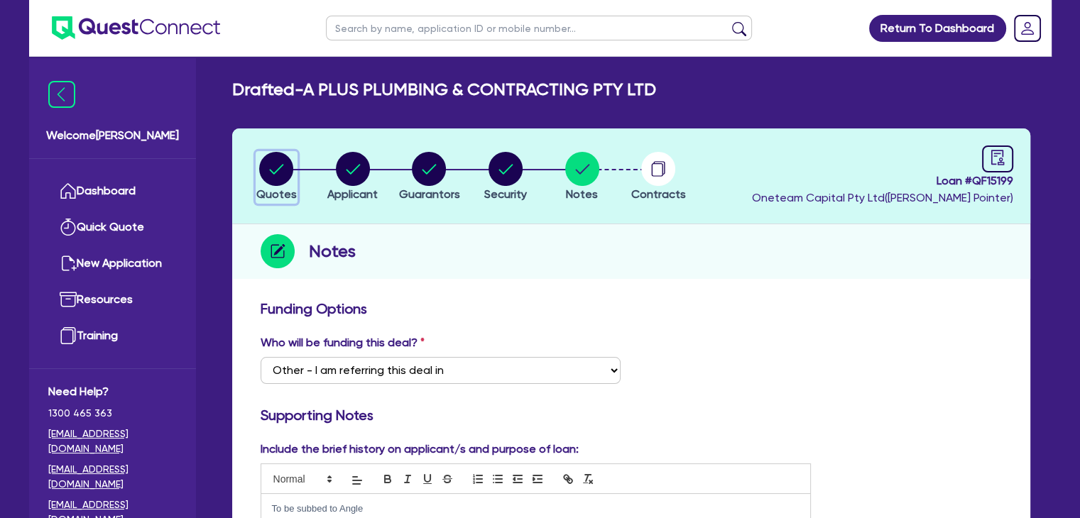
click at [283, 168] on circle "button" at bounding box center [276, 169] width 34 height 34
select select "PRIMARY_ASSETS"
select select "HEAVY_TRUCKS"
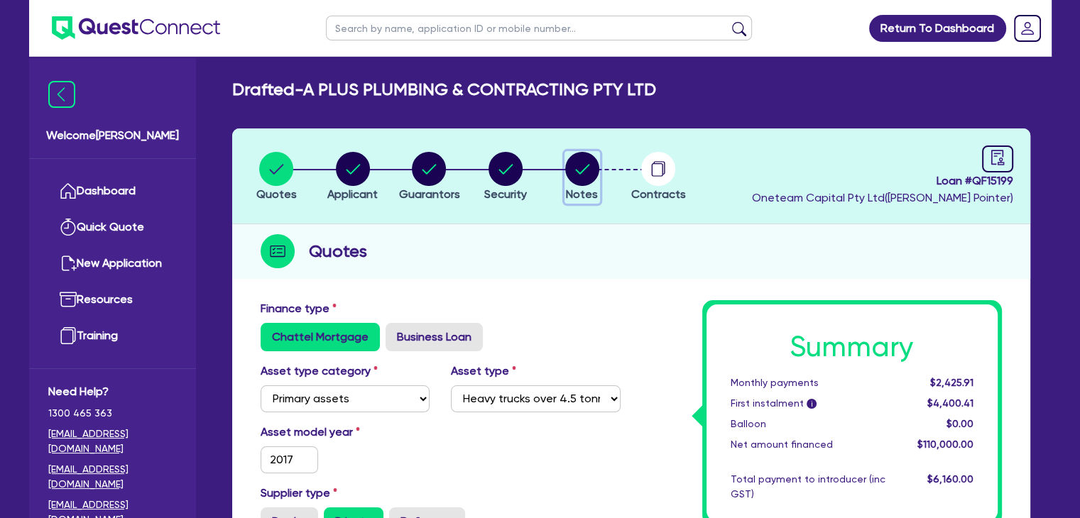
click at [581, 168] on circle "button" at bounding box center [582, 169] width 34 height 34
select select "Other"
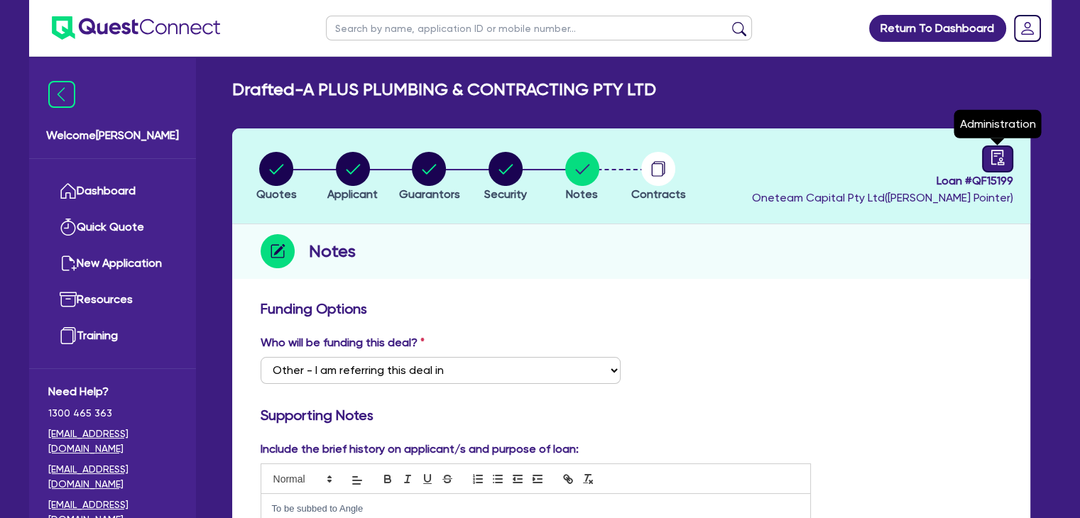
click at [990, 159] on icon "audit" at bounding box center [998, 158] width 16 height 16
select select "DRAFTED_AMENDED"
select select "Other"
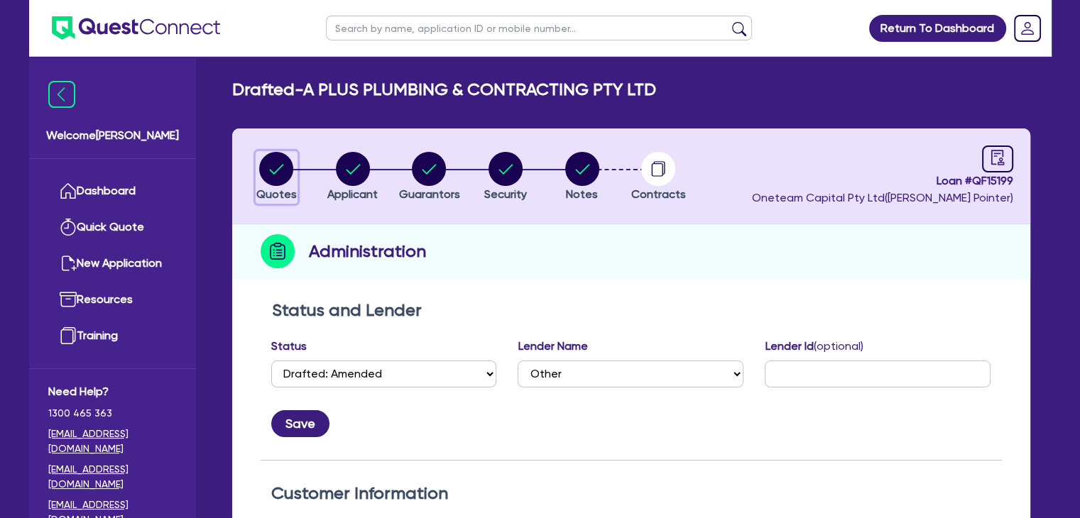
click at [268, 163] on circle "button" at bounding box center [276, 169] width 34 height 34
select select "PRIMARY_ASSETS"
select select "HEAVY_TRUCKS"
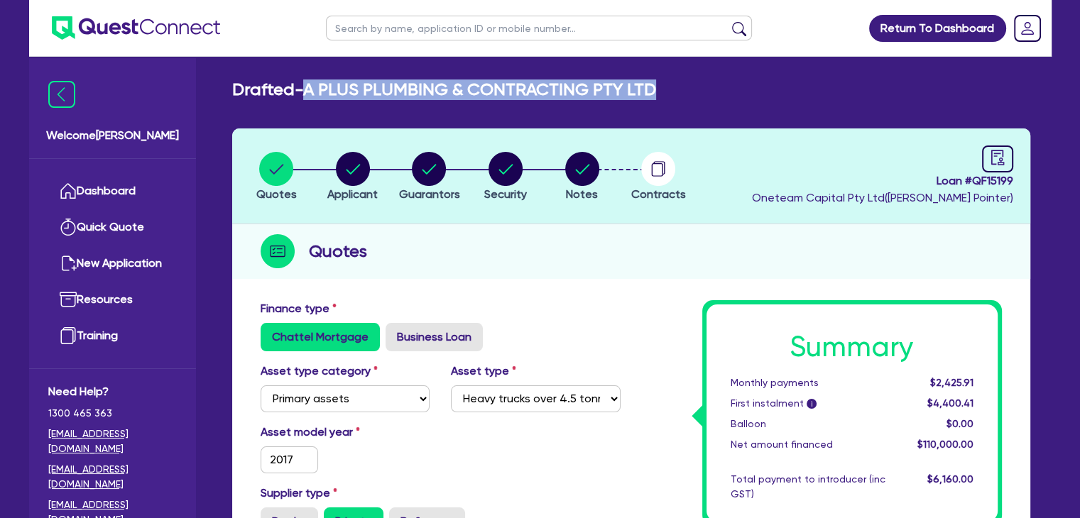
drag, startPoint x: 313, startPoint y: 87, endPoint x: 656, endPoint y: 77, distance: 343.0
copy h2 "A PLUS PLUMBING & CONTRACTING PTY LTD"
click at [576, 177] on circle "button" at bounding box center [582, 169] width 34 height 34
select select "Other"
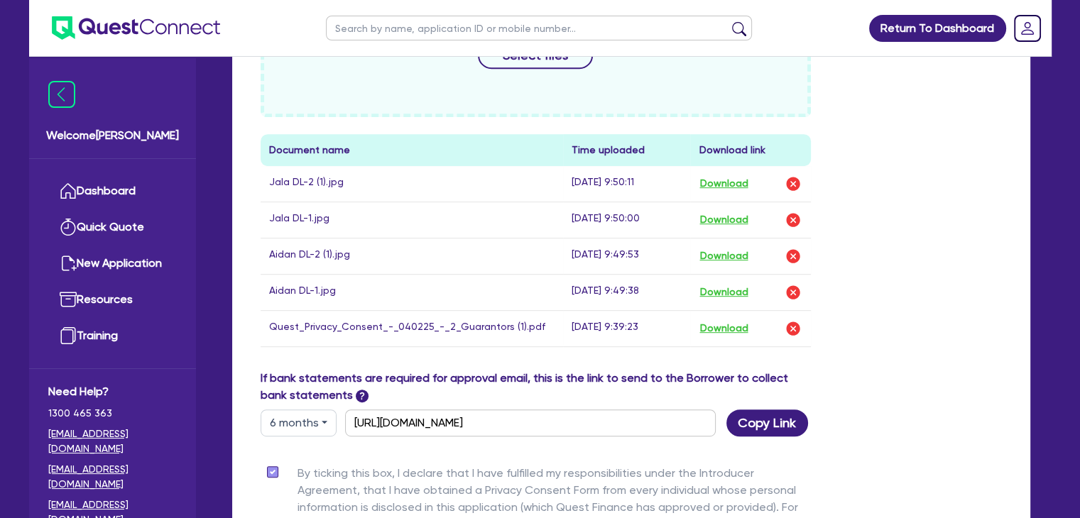
scroll to position [713, 0]
click at [789, 323] on img "button" at bounding box center [792, 327] width 17 height 17
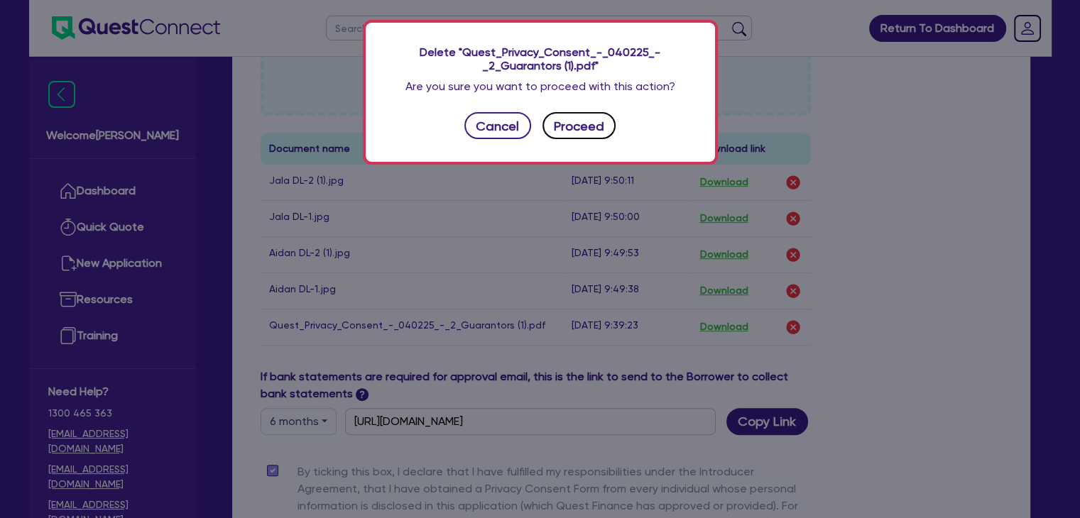
click at [579, 117] on button "Proceed" at bounding box center [579, 125] width 74 height 27
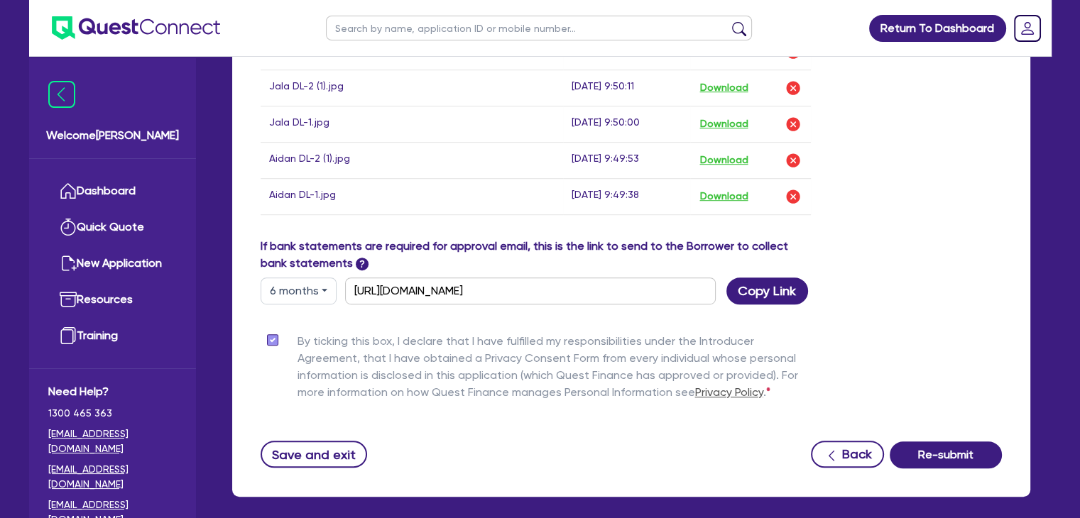
scroll to position [843, 0]
click at [330, 454] on button "Save and exit" at bounding box center [314, 454] width 107 height 27
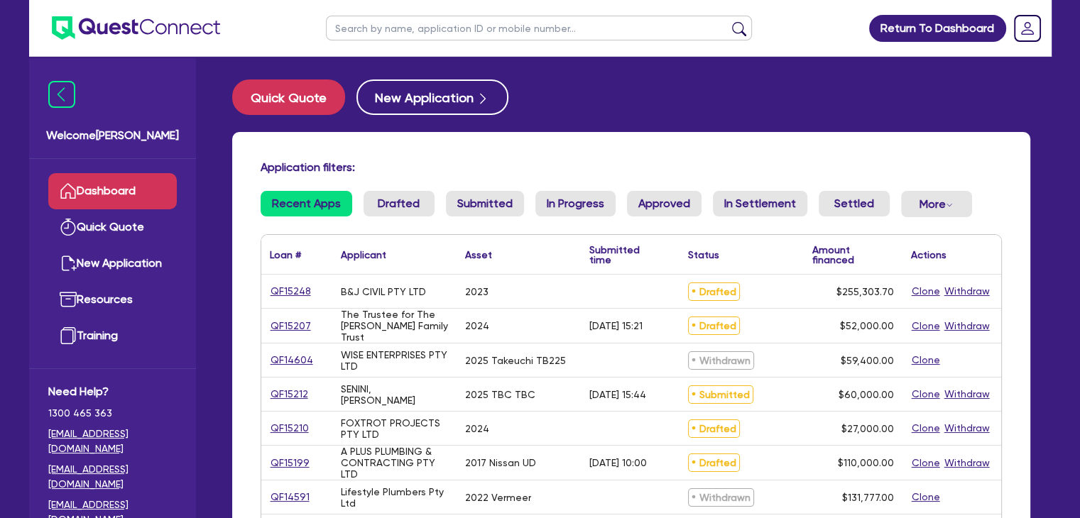
scroll to position [1, 0]
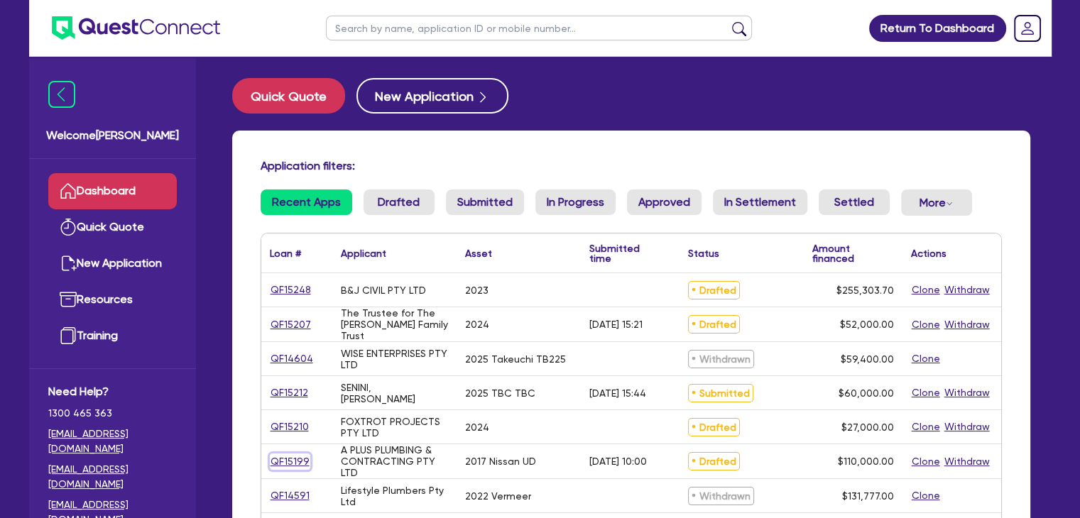
click at [285, 455] on link "QF15199" at bounding box center [290, 462] width 40 height 16
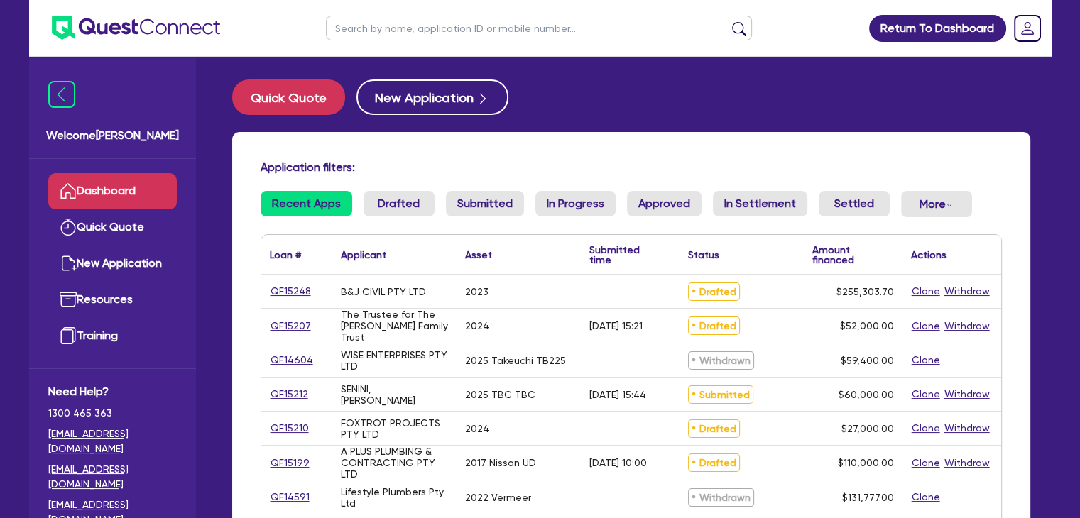
select select "PRIMARY_ASSETS"
select select "HEAVY_TRUCKS"
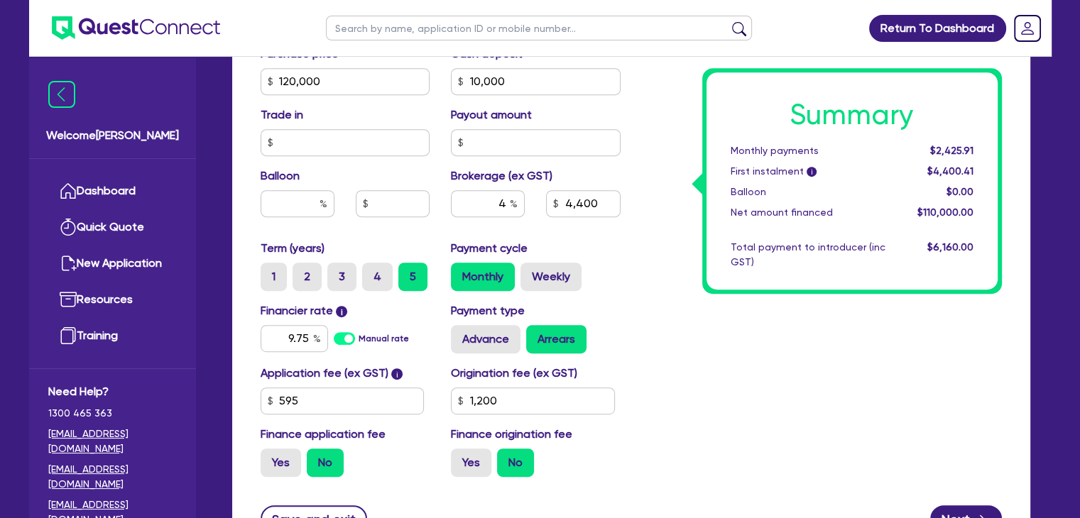
scroll to position [593, 0]
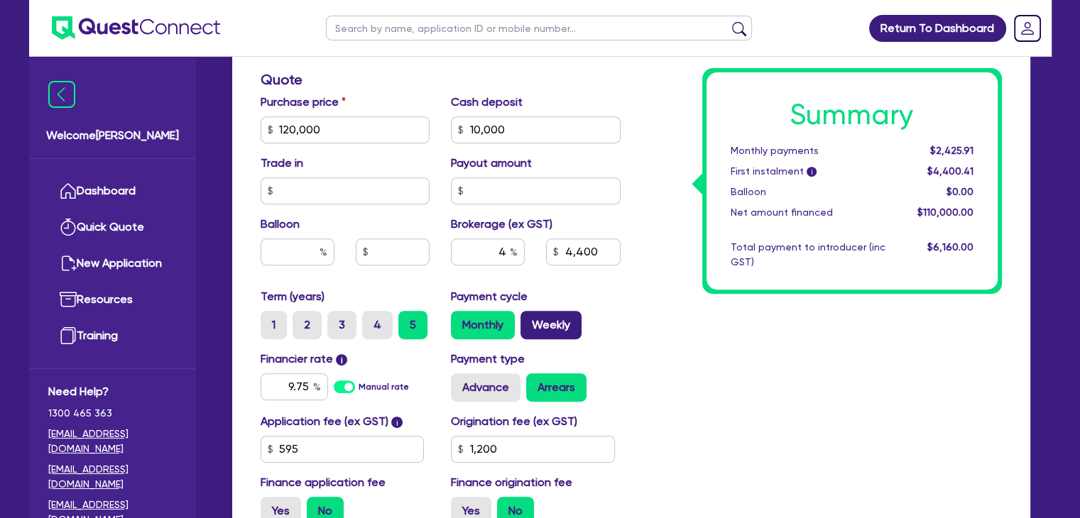
click at [548, 317] on label "Weekly" at bounding box center [550, 325] width 61 height 28
click at [530, 317] on input "Weekly" at bounding box center [524, 315] width 9 height 9
radio input "true"
type input "120,000"
type input "10,000"
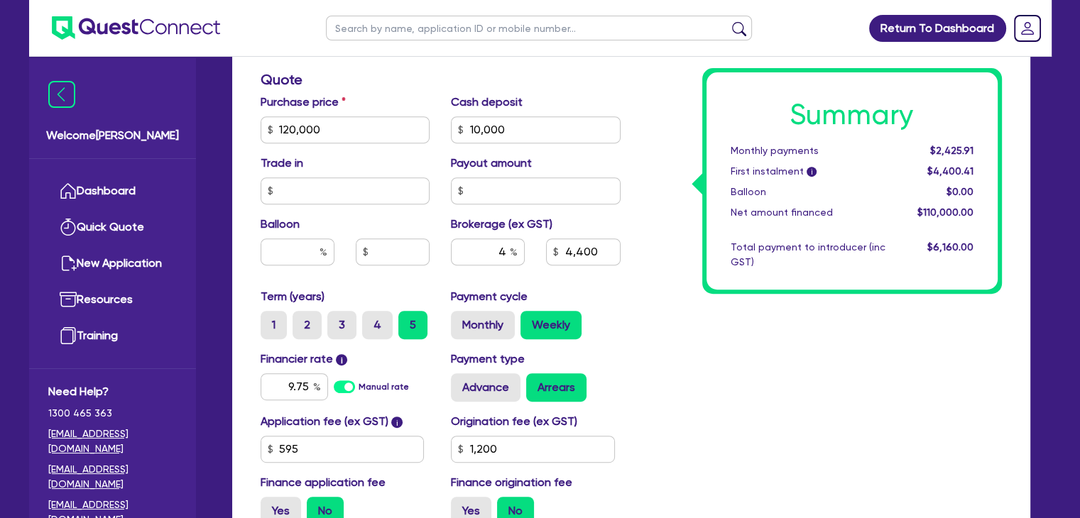
type input "4,400"
type input "1,200"
type input "120,000"
type input "10,000"
type input "4,400"
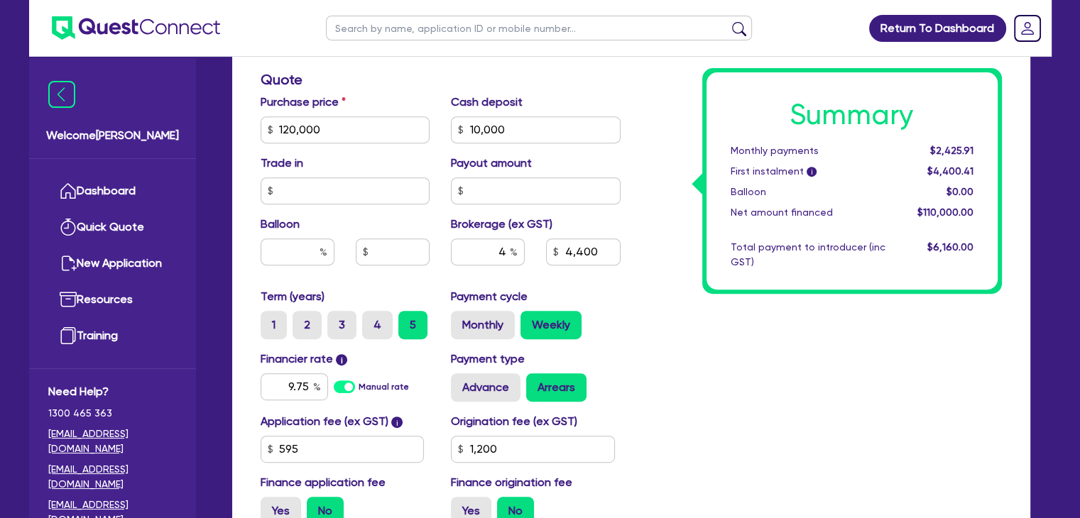
type input "1,200"
click at [479, 327] on label "Monthly" at bounding box center [483, 325] width 64 height 28
click at [460, 320] on input "Monthly" at bounding box center [455, 315] width 9 height 9
radio input "true"
type input "120,000"
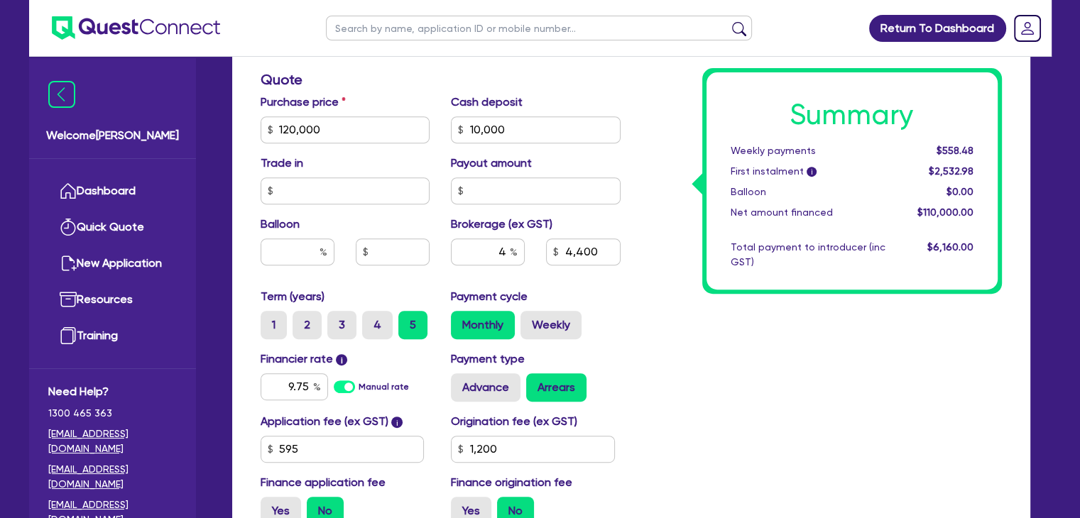
type input "10,000"
type input "4,400"
type input "1,200"
type input "120,000"
type input "10,000"
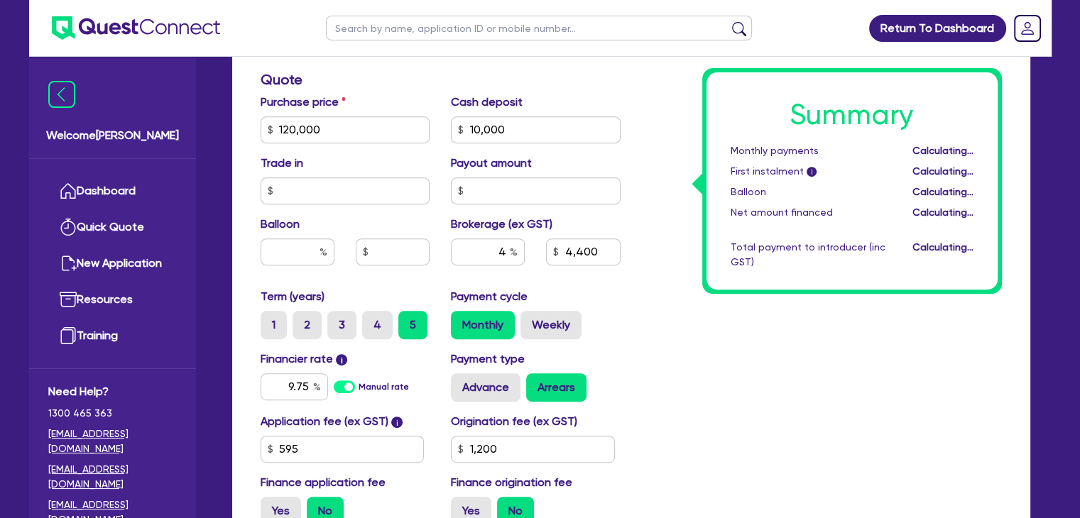
type input "4,400"
type input "1,200"
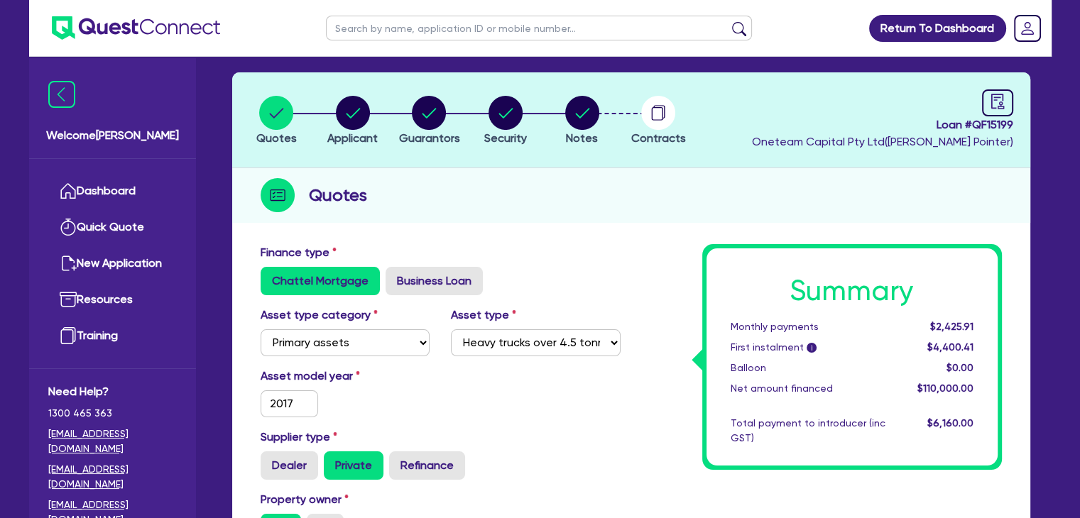
scroll to position [54, 0]
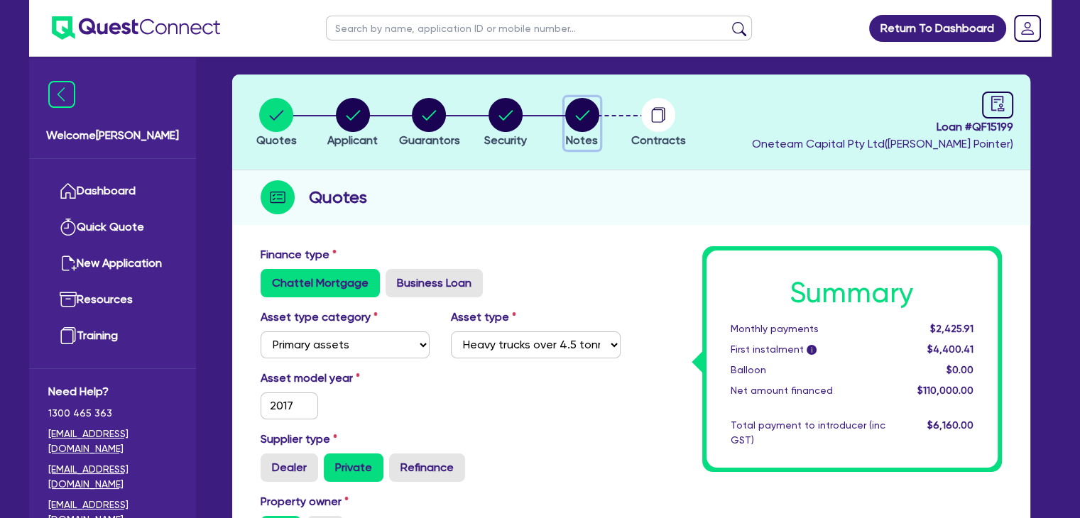
click at [581, 109] on circle "button" at bounding box center [582, 115] width 34 height 34
select select "Other"
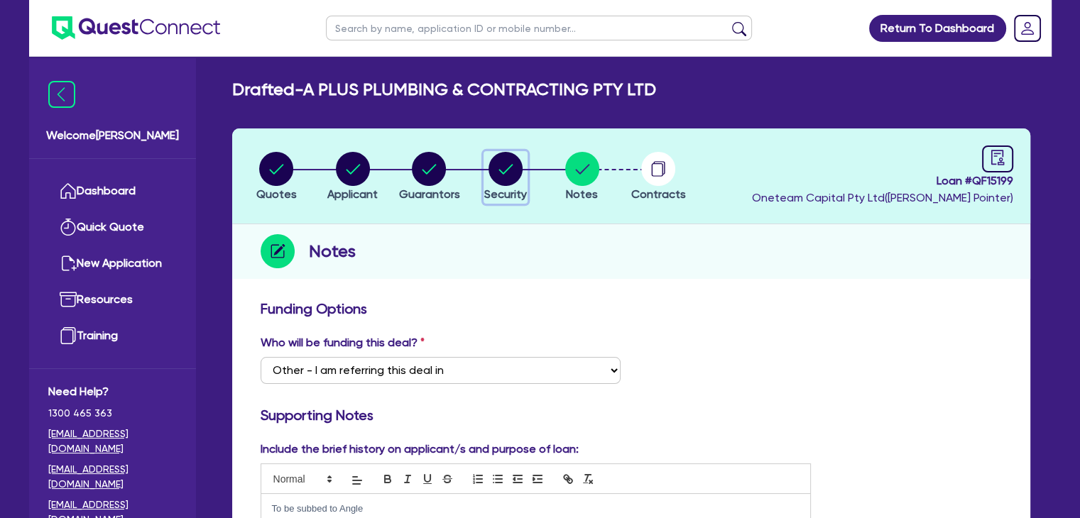
click at [515, 173] on circle "button" at bounding box center [505, 169] width 34 height 34
select select "PRIMARY_ASSETS"
select select "HEAVY_TRUCKS"
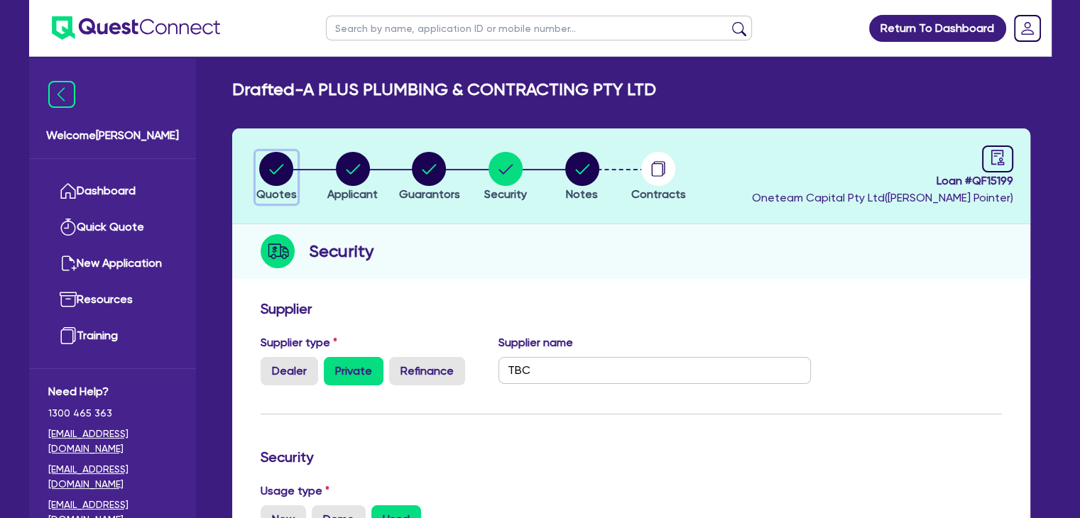
click at [273, 153] on circle "button" at bounding box center [276, 169] width 34 height 34
select select "PRIMARY_ASSETS"
select select "HEAVY_TRUCKS"
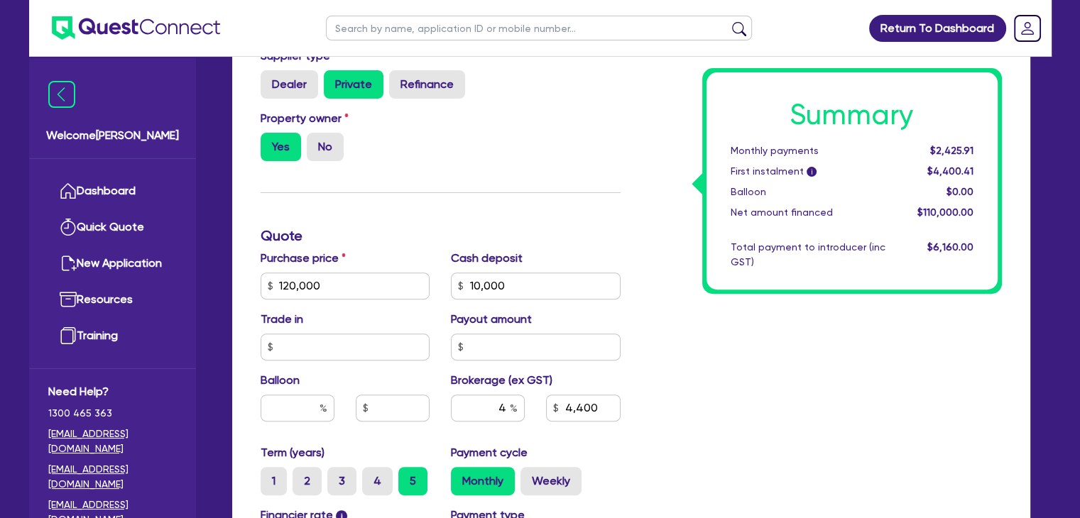
scroll to position [437, 0]
click at [547, 481] on label "Weekly" at bounding box center [550, 482] width 61 height 28
click at [530, 477] on input "Weekly" at bounding box center [524, 472] width 9 height 9
radio input "true"
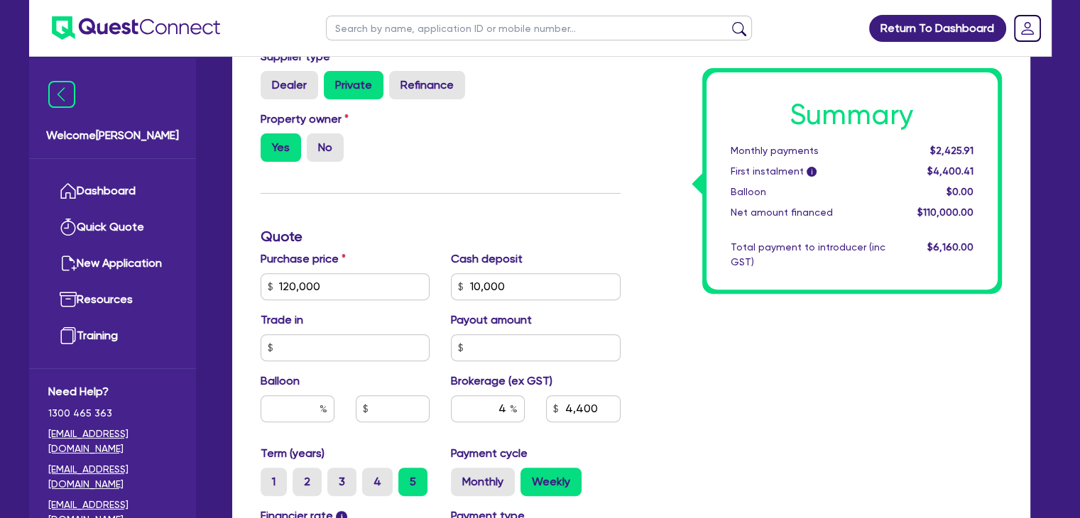
type input "120,000"
type input "10,000"
type input "4,400"
type input "1,200"
type input "120,000"
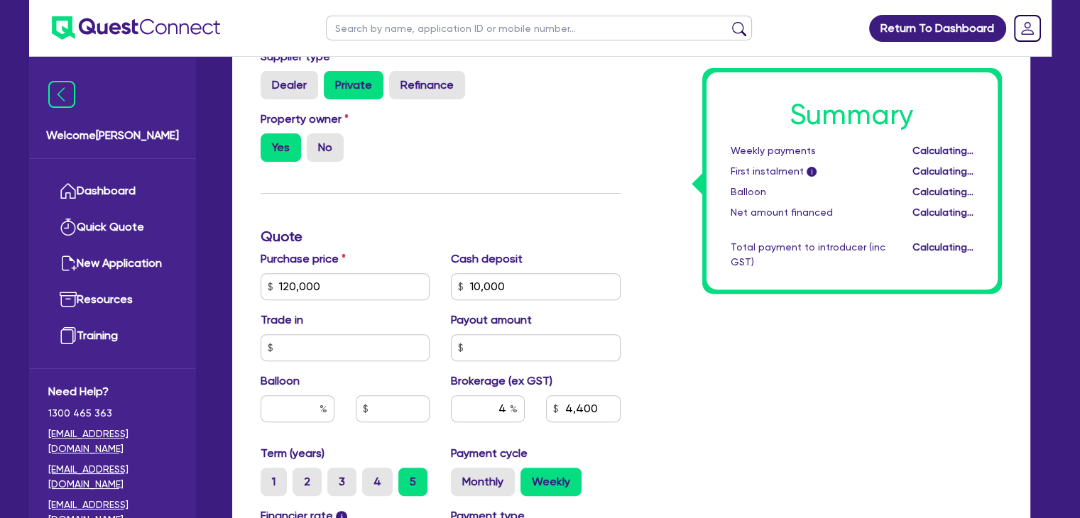
type input "10,000"
type input "4,400"
type input "1,200"
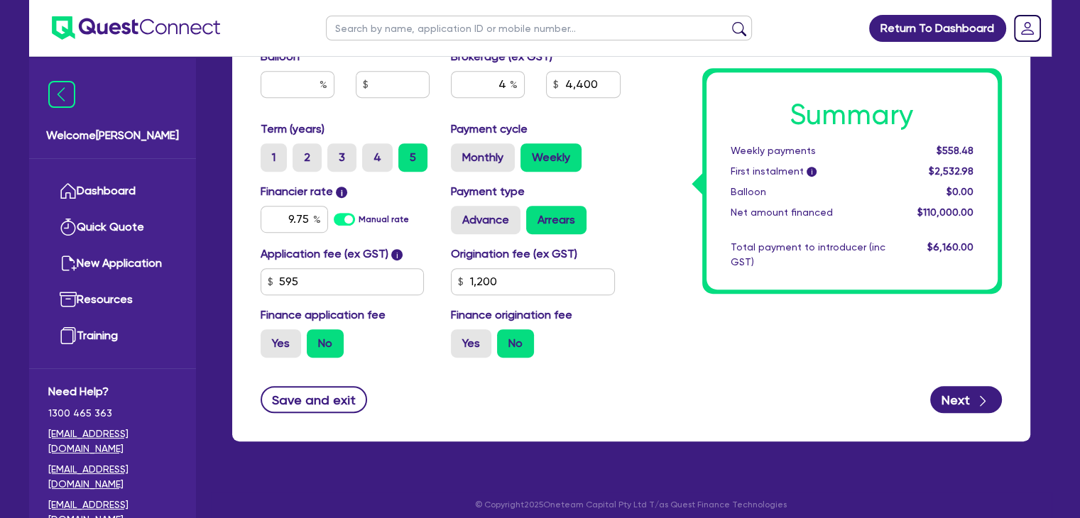
scroll to position [769, 0]
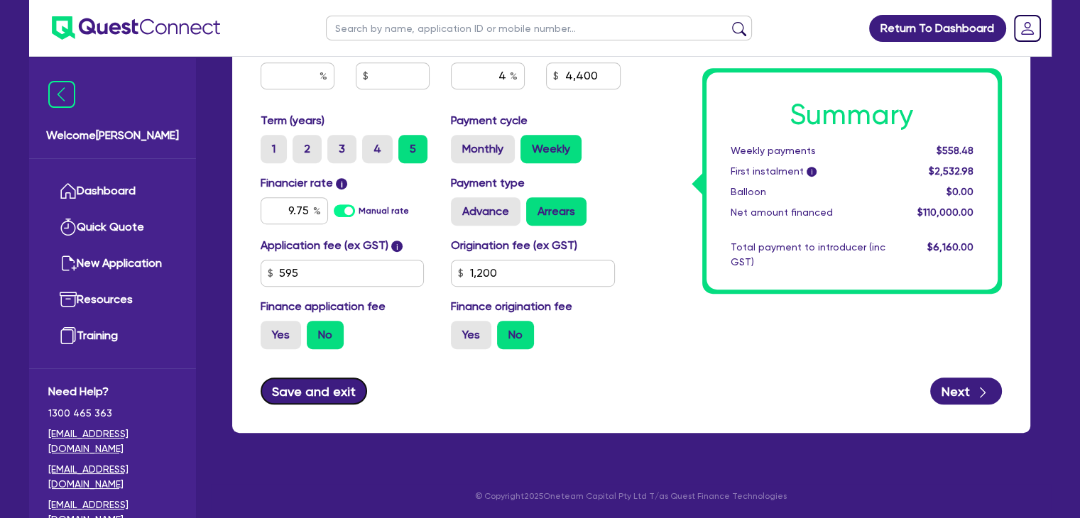
click at [321, 393] on button "Save and exit" at bounding box center [314, 391] width 107 height 27
type input "120,000"
type input "10,000"
type input "4,400"
type input "1,200"
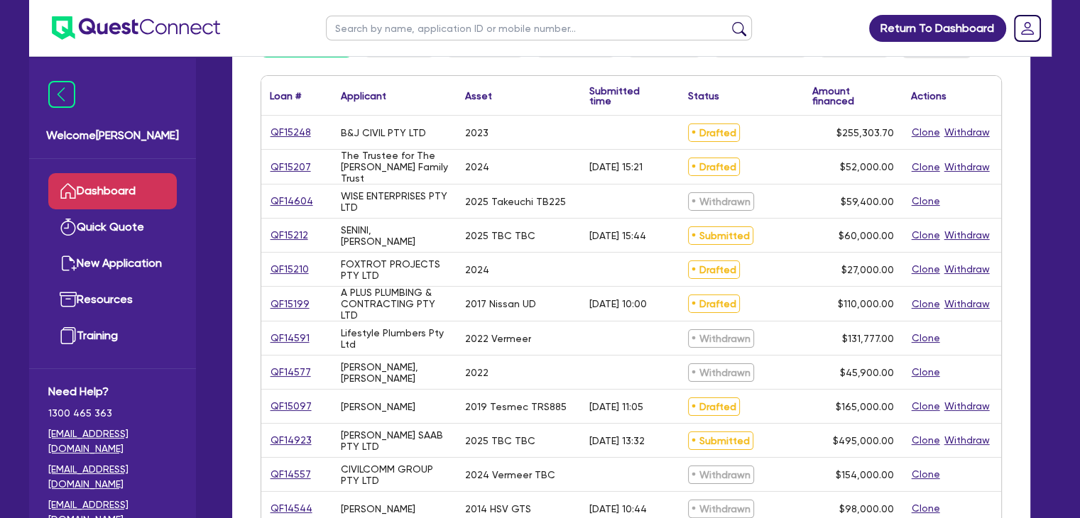
scroll to position [165, 0]
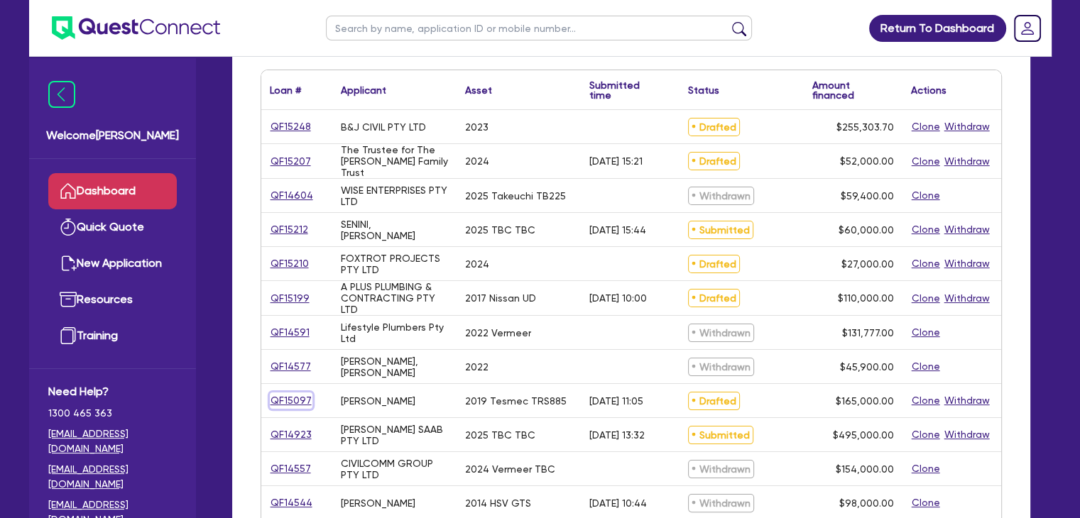
click at [302, 400] on link "QF15097" at bounding box center [291, 401] width 43 height 16
select select "PRIMARY_ASSETS"
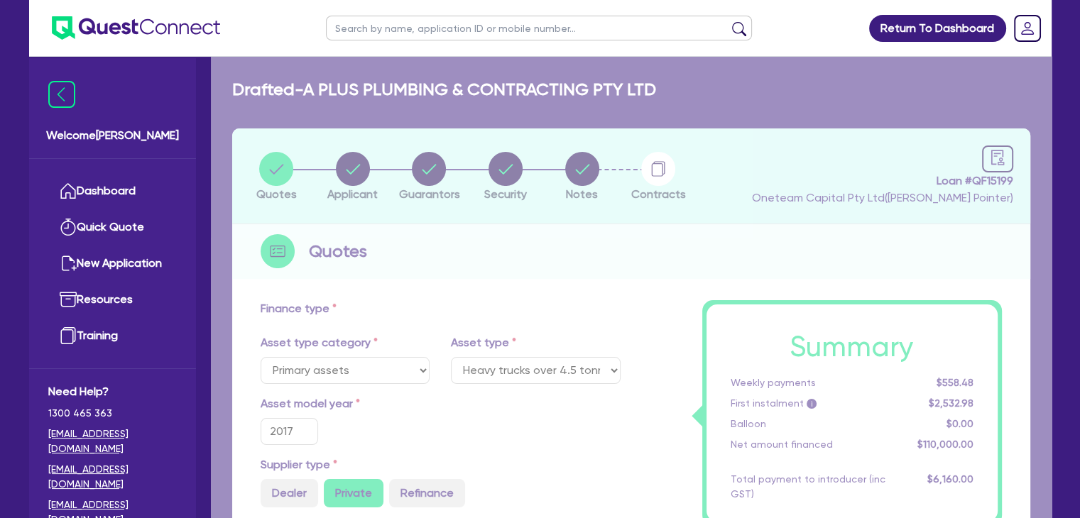
select select "YELLOW_GOODS_AND_EXCAVATORS"
type input "2019"
radio input "true"
type input "291,500"
type input "126,500"
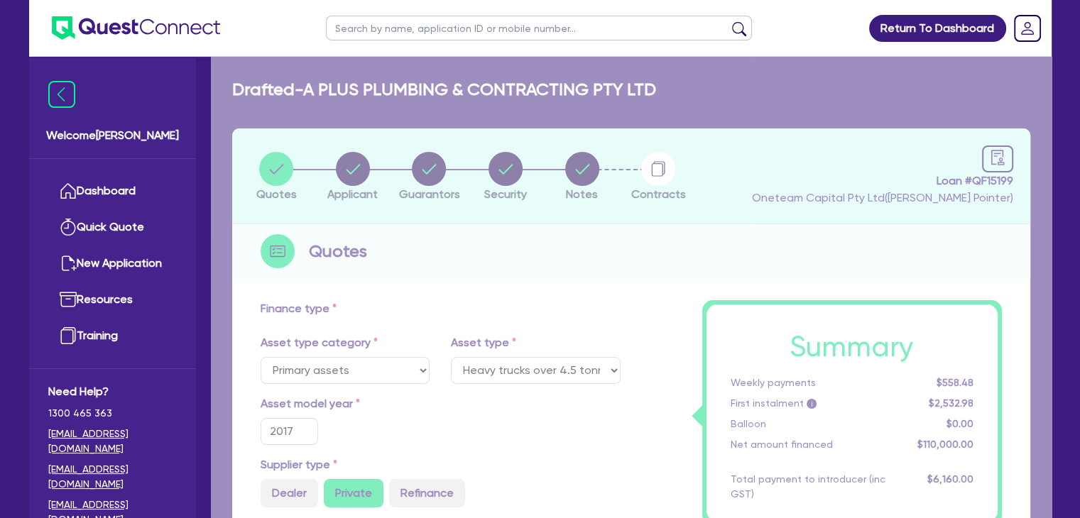
type input "6"
type input "9,900"
type input "10.29"
type input "900"
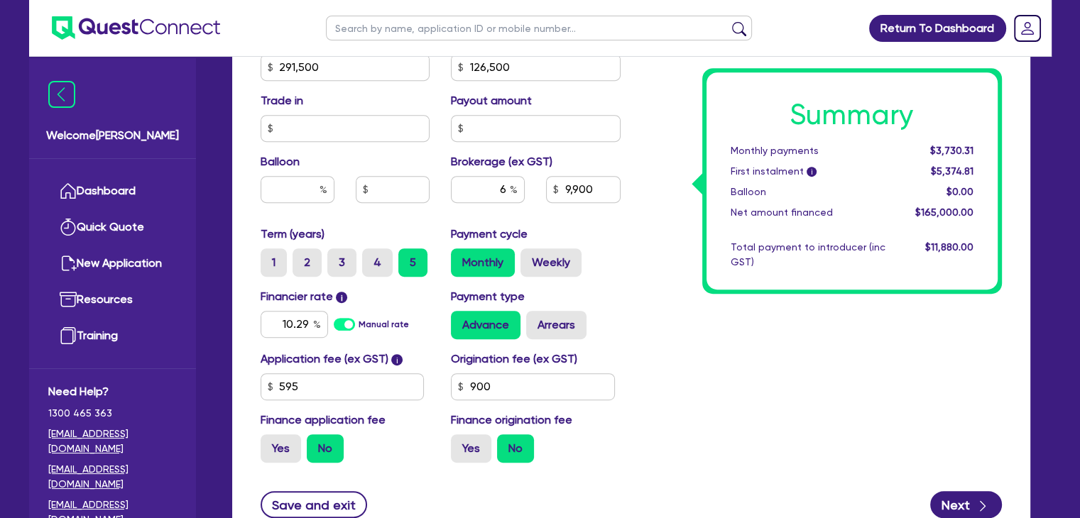
scroll to position [656, 0]
click at [642, 288] on div "Summary Monthly payments $3,730.31 First instalment i $5,374.81 Balloon $0.00 N…" at bounding box center [821, 59] width 381 height 830
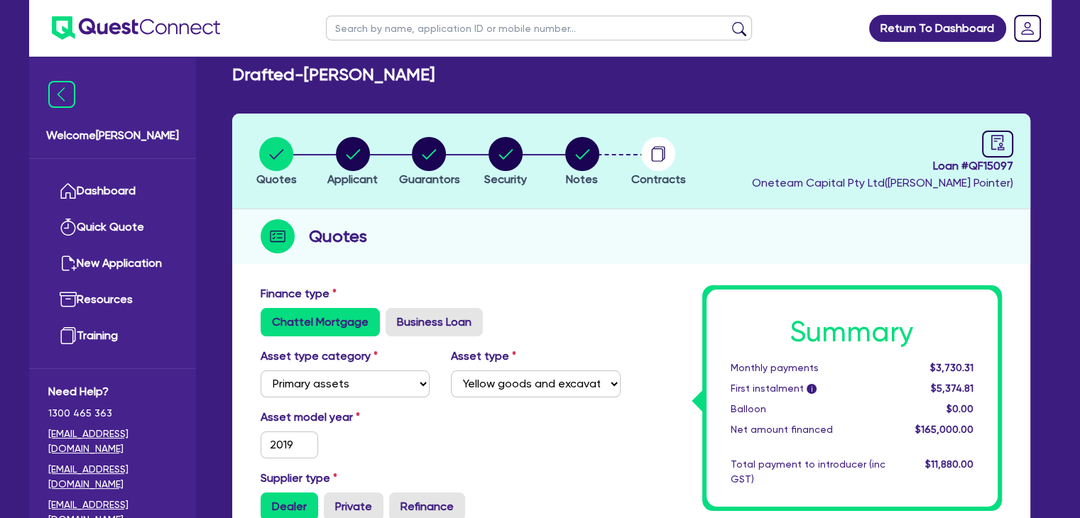
scroll to position [0, 0]
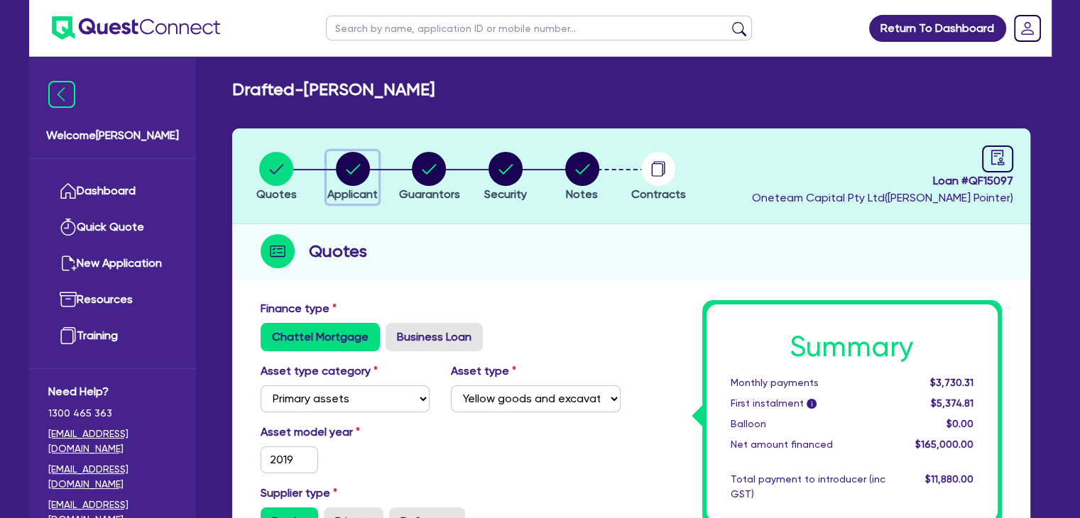
click at [351, 166] on circle "button" at bounding box center [353, 169] width 34 height 34
select select "SOLE_TRADER"
select select "BUILDING_CONSTRUCTION"
select select "TRADES_SERVICES_BUSINESSES_GOVERNMENT"
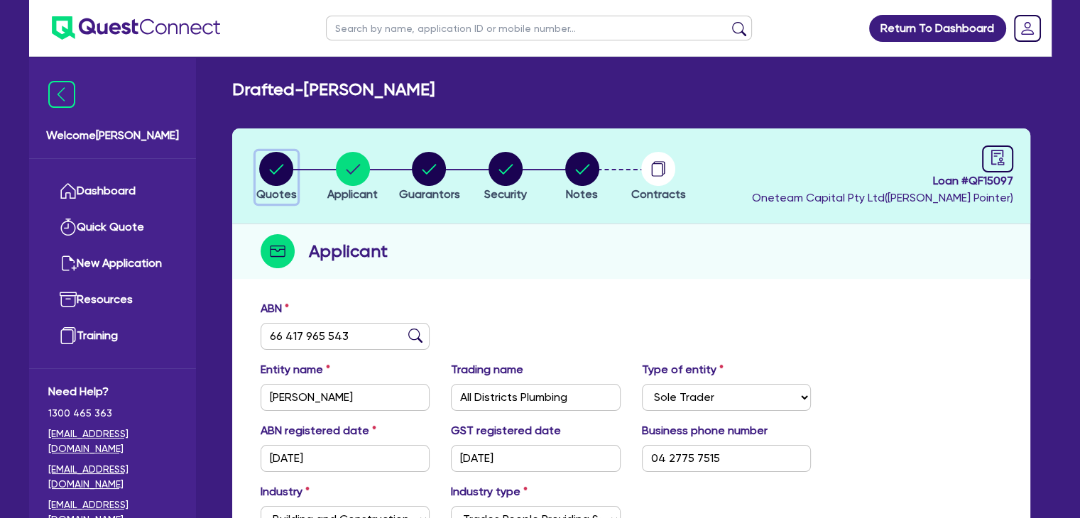
click at [280, 179] on circle "button" at bounding box center [276, 169] width 34 height 34
select select "PRIMARY_ASSETS"
select select "YELLOW_GOODS_AND_EXCAVATORS"
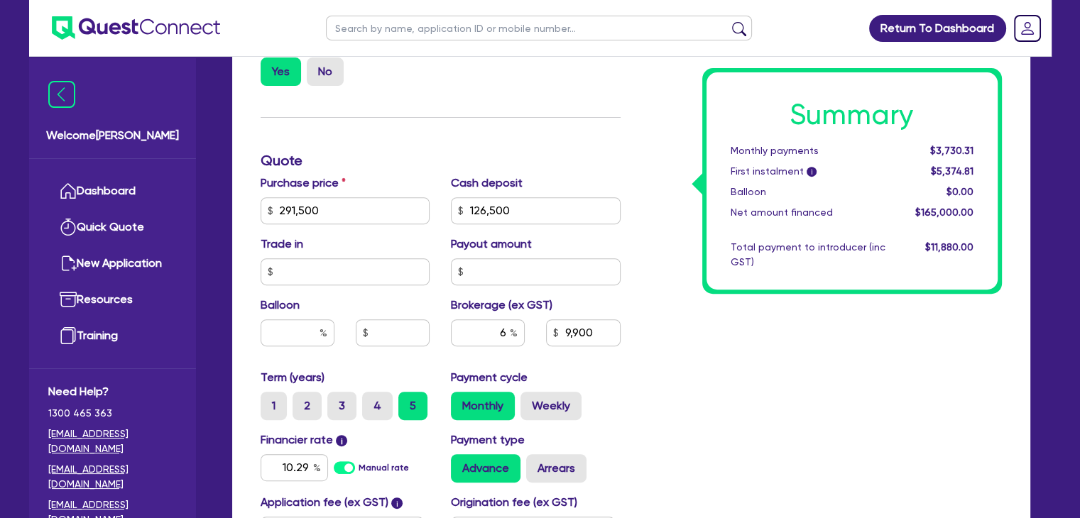
scroll to position [769, 0]
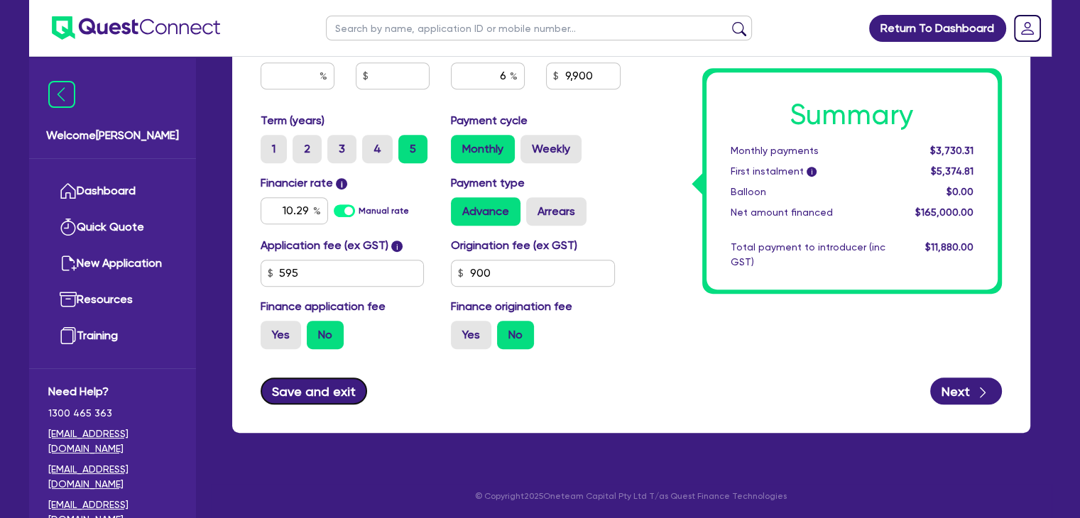
click at [319, 393] on button "Save and exit" at bounding box center [314, 391] width 107 height 27
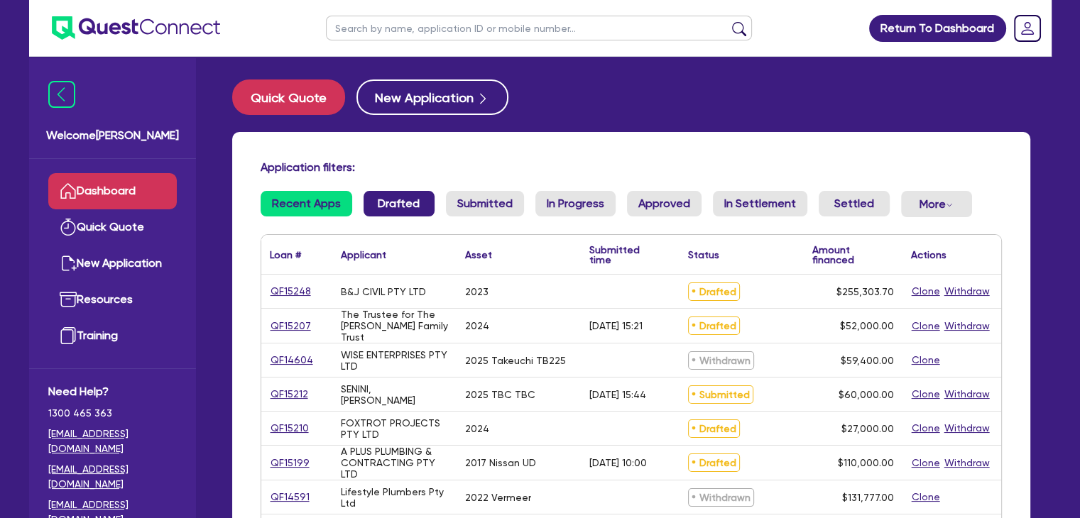
click at [378, 191] on link "Drafted" at bounding box center [398, 204] width 71 height 26
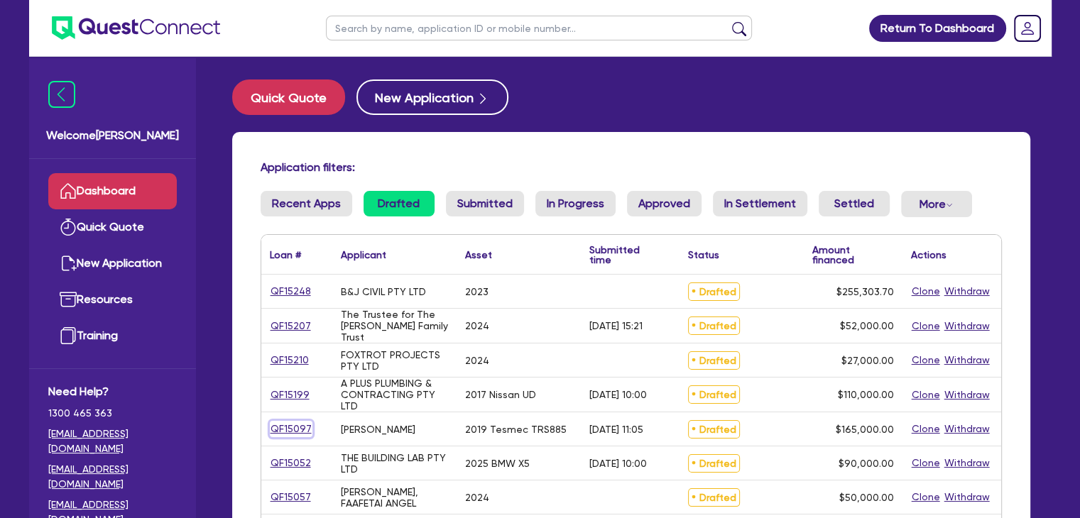
click at [292, 428] on link "QF15097" at bounding box center [291, 429] width 43 height 16
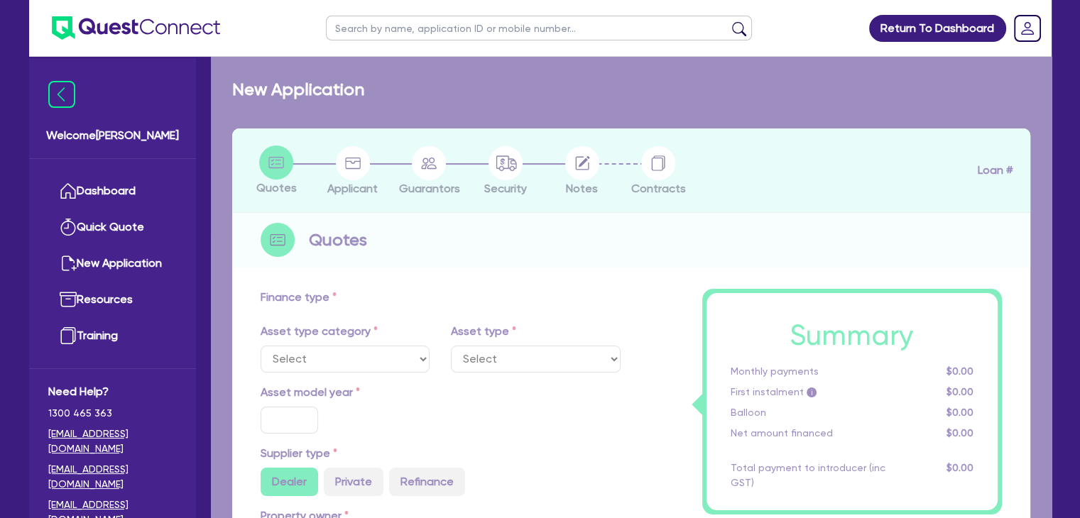
select select "PRIMARY_ASSETS"
type input "2019"
radio input "true"
type input "291,500"
type input "126,500"
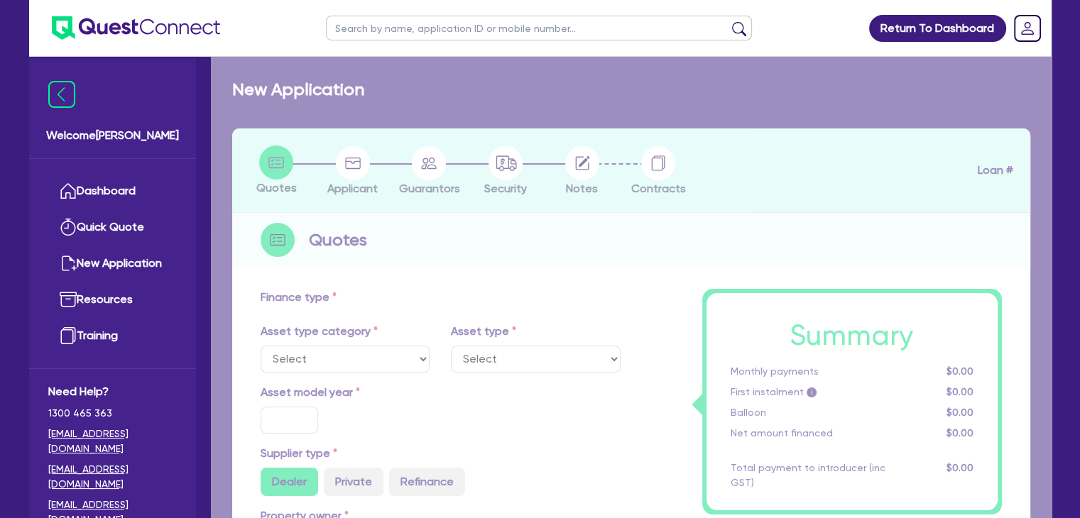
type input "6"
type input "9,900"
type input "10.29"
type input "900"
select select "YELLOW_GOODS_AND_EXCAVATORS"
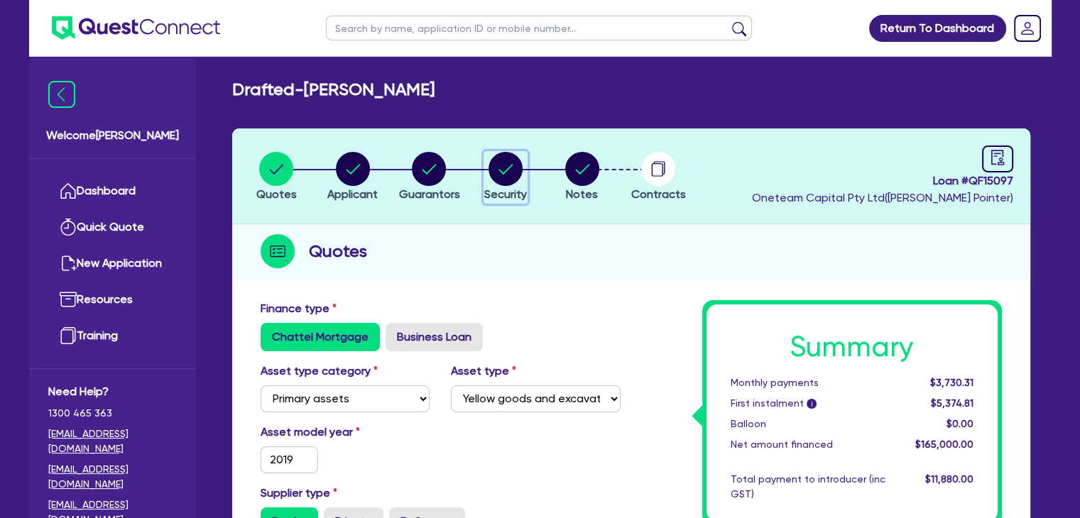
click at [517, 167] on circle "button" at bounding box center [505, 169] width 34 height 34
select select "PRIMARY_ASSETS"
select select "YELLOW_GOODS_AND_EXCAVATORS"
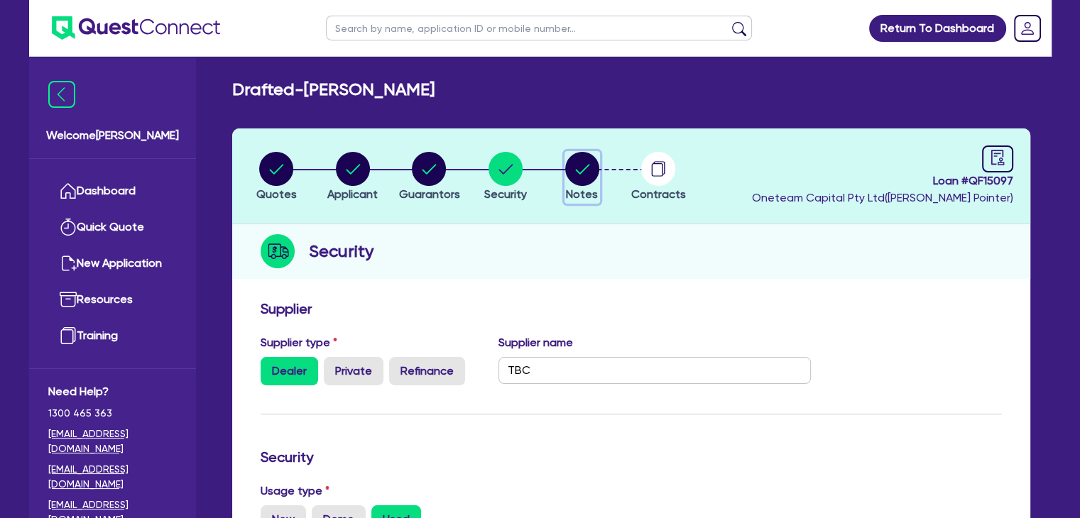
click at [592, 163] on circle "button" at bounding box center [582, 169] width 34 height 34
select select "Other"
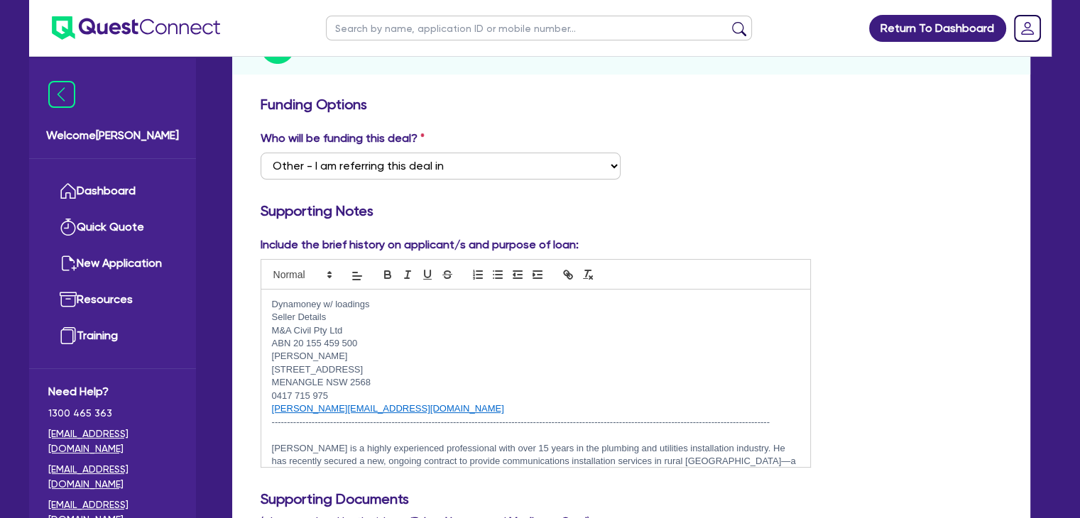
scroll to position [204, 0]
click at [320, 407] on link "[PERSON_NAME][EMAIL_ADDRESS][DOMAIN_NAME]" at bounding box center [388, 408] width 232 height 11
click at [375, 407] on p "[PERSON_NAME][EMAIL_ADDRESS][DOMAIN_NAME]" at bounding box center [536, 408] width 528 height 13
drag, startPoint x: 375, startPoint y: 407, endPoint x: 270, endPoint y: 408, distance: 105.1
click at [270, 408] on div "Dynamoney w/ loadings Seller Details M&A Civil Pty Ltd ABN 20 155 459 500 [PERS…" at bounding box center [535, 378] width 549 height 177
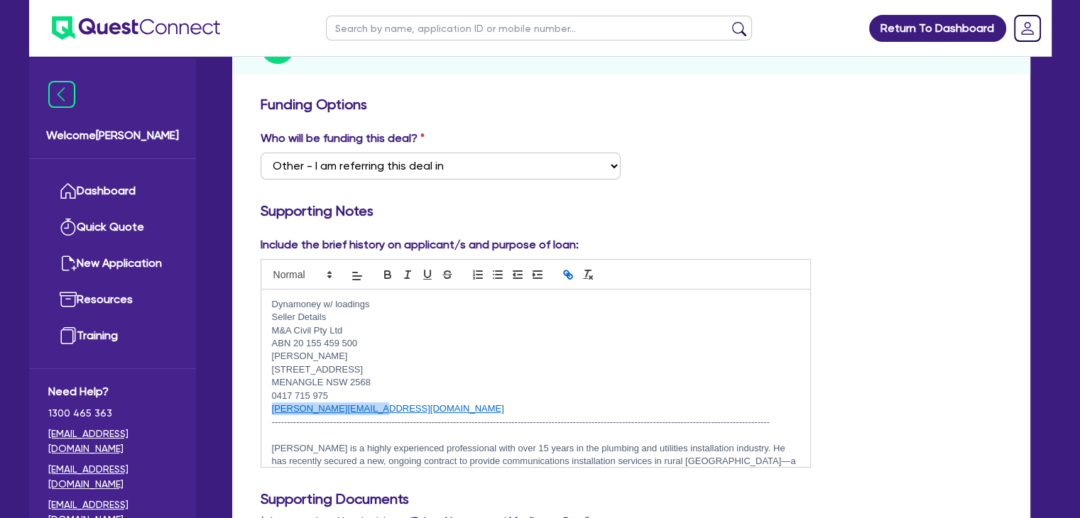
copy link "[PERSON_NAME][EMAIL_ADDRESS][DOMAIN_NAME]"
click at [79, 180] on link "Dashboard" at bounding box center [112, 191] width 128 height 36
